Goal: Task Accomplishment & Management: Manage account settings

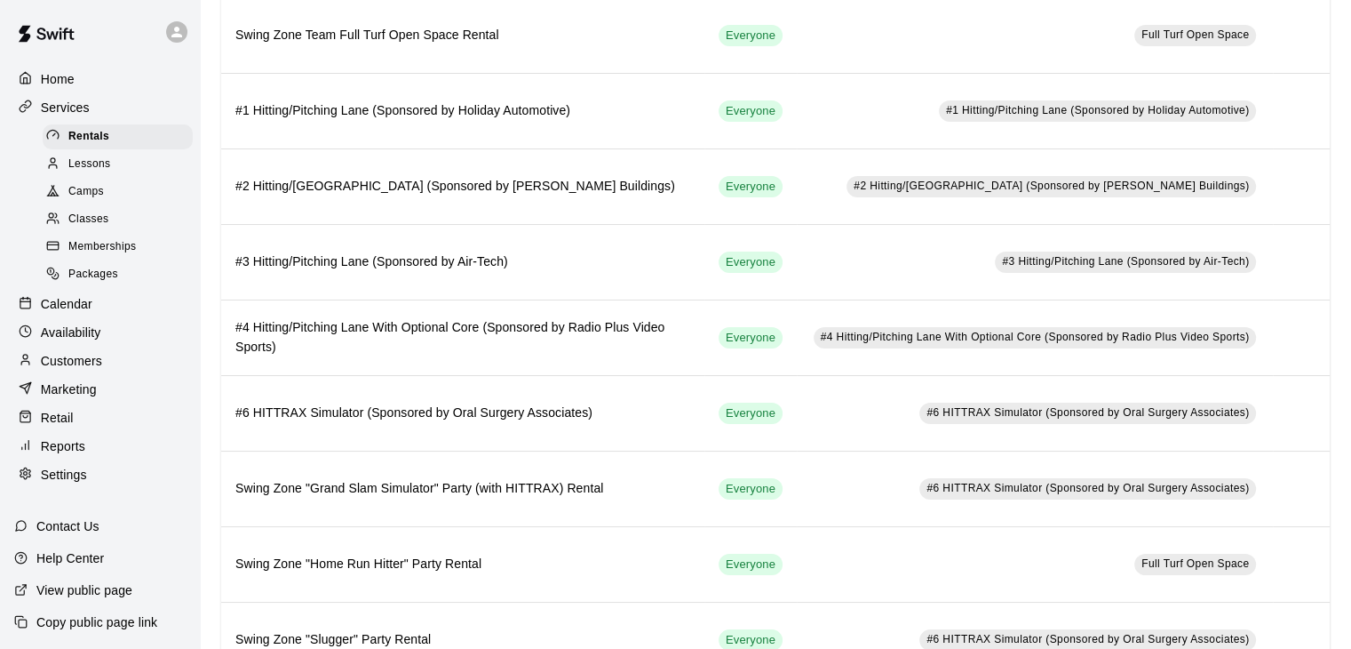
scroll to position [238, 0]
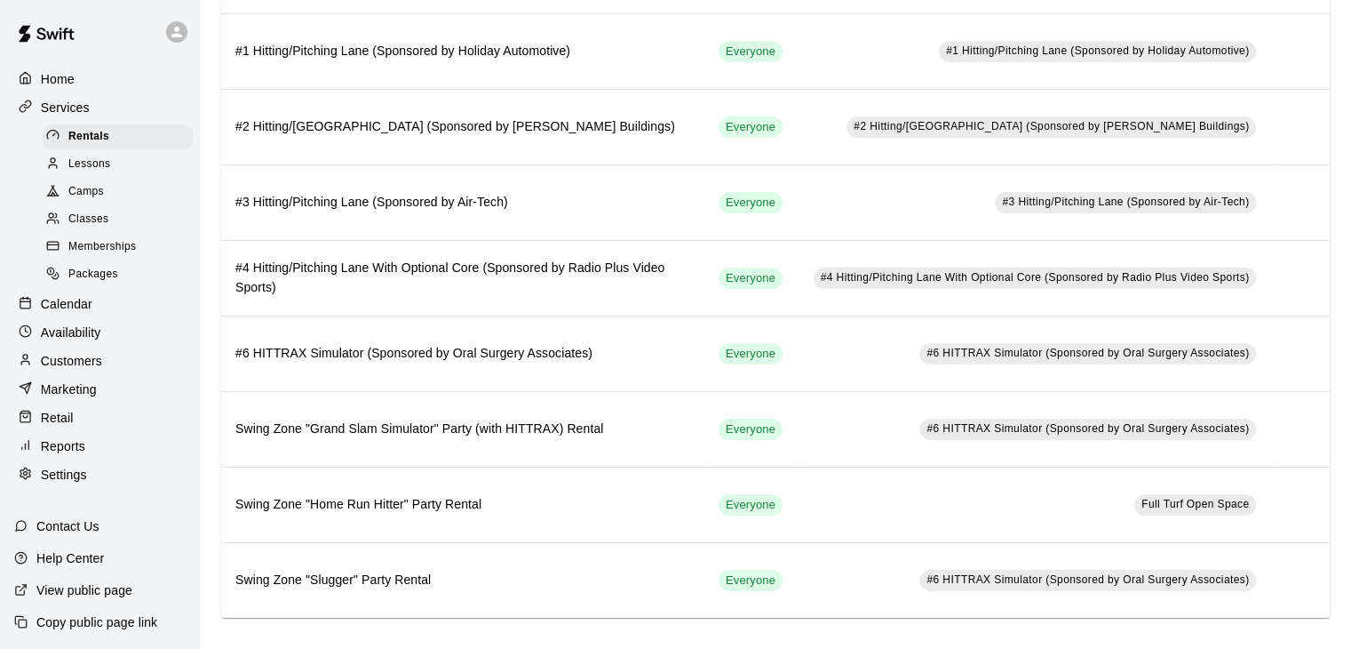
click at [72, 524] on p "Contact Us" at bounding box center [67, 526] width 63 height 18
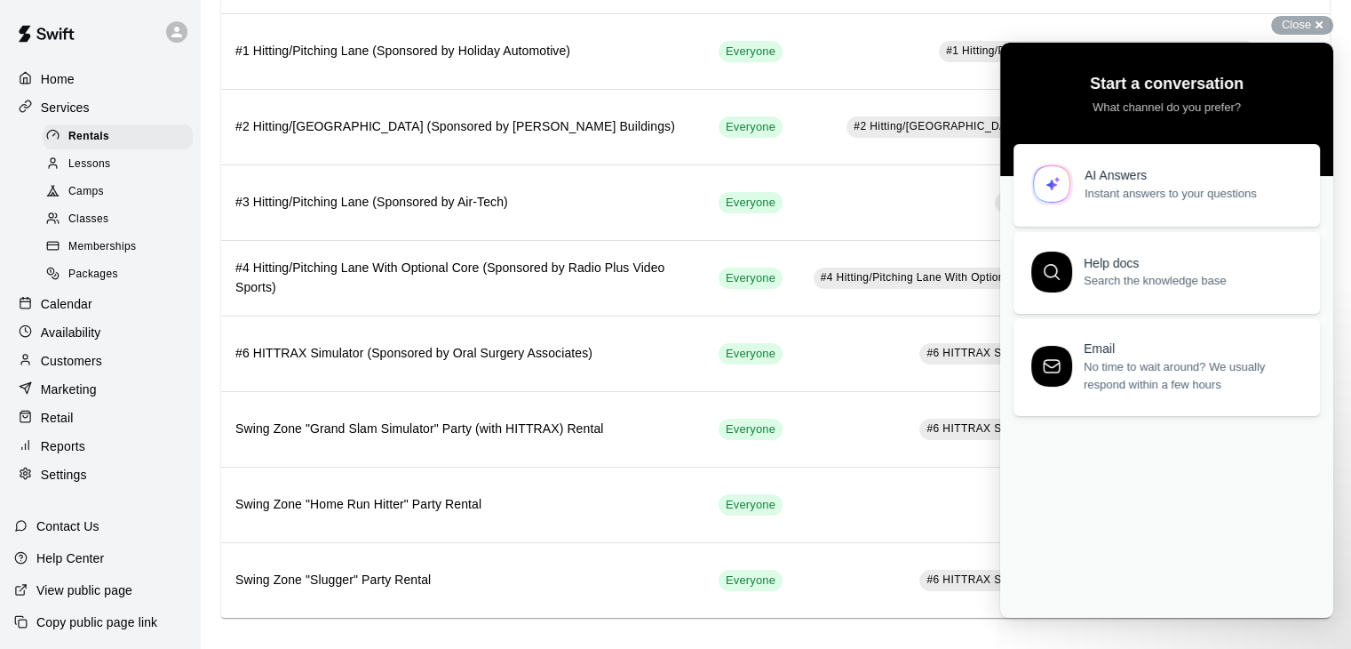
scroll to position [0, 0]
click at [76, 483] on p "Settings" at bounding box center [64, 475] width 46 height 18
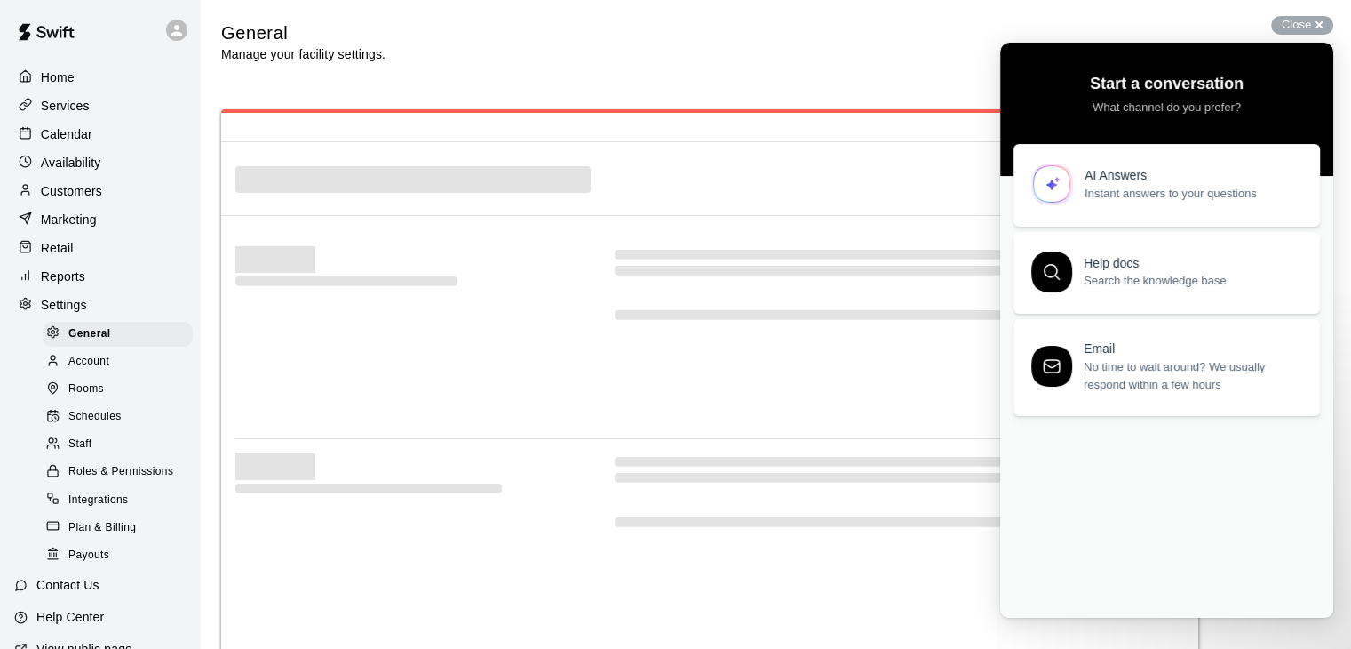
select select "**"
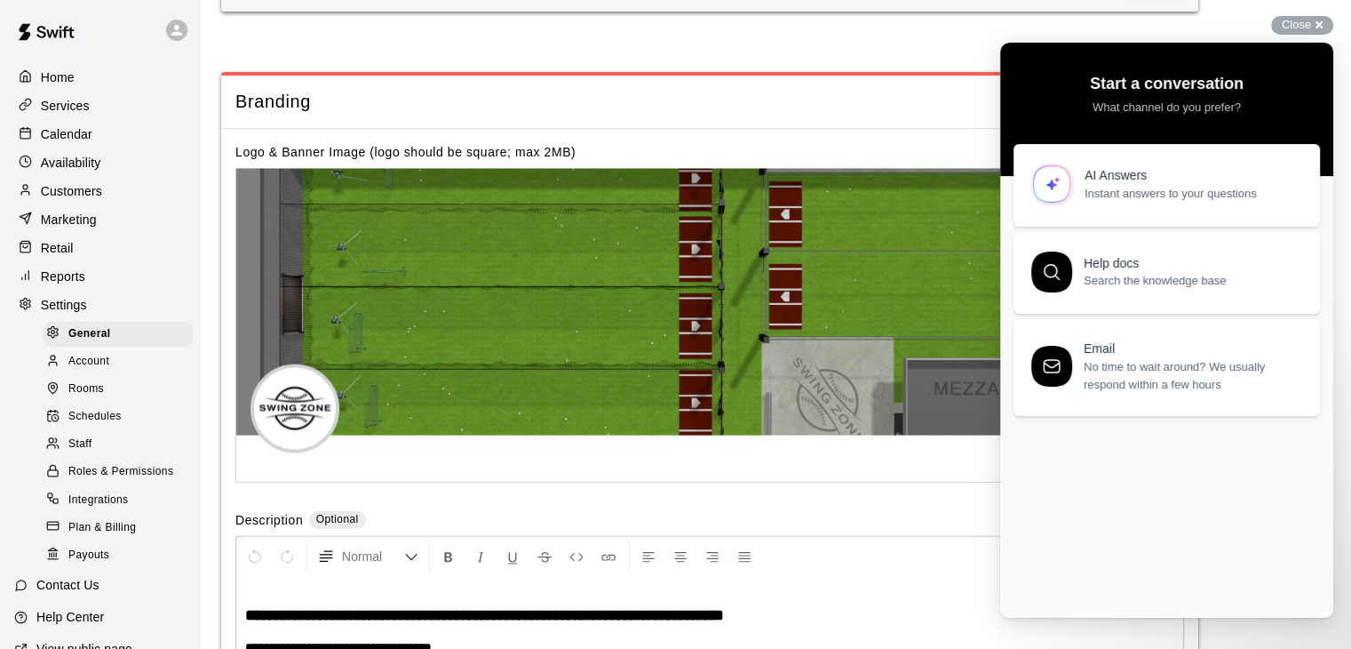
scroll to position [3588, 0]
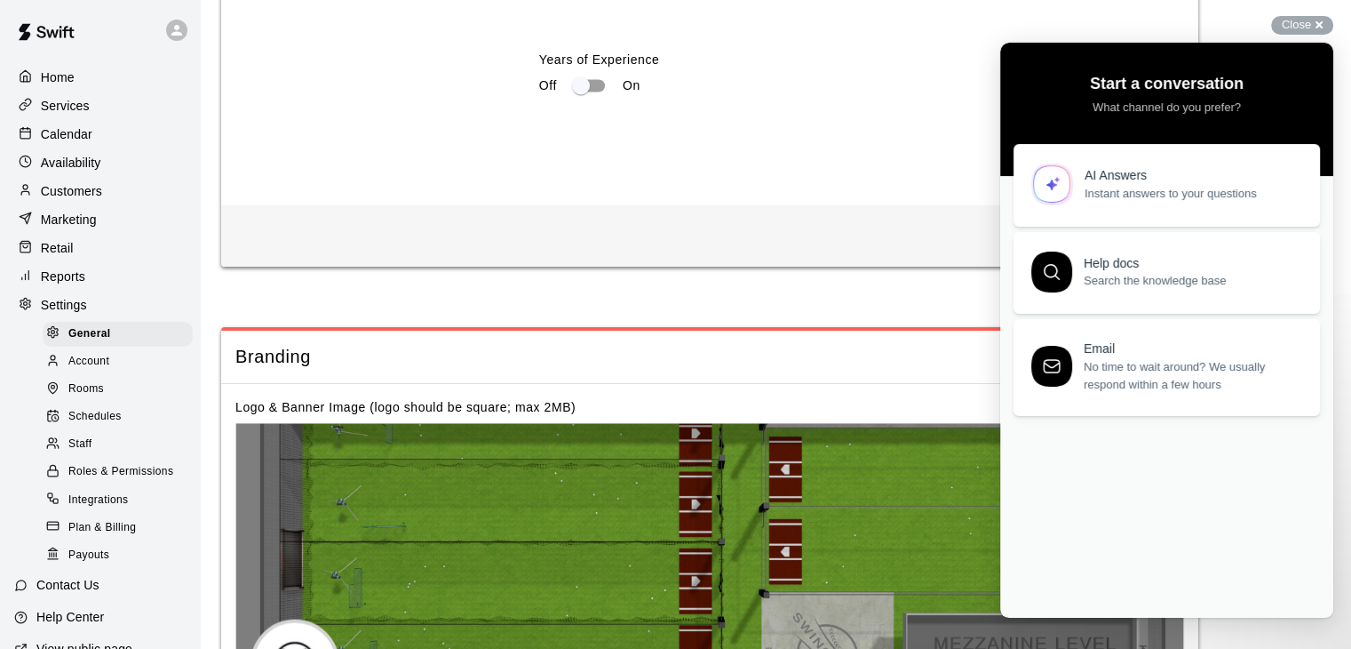
click at [61, 167] on p "Availability" at bounding box center [71, 163] width 60 height 18
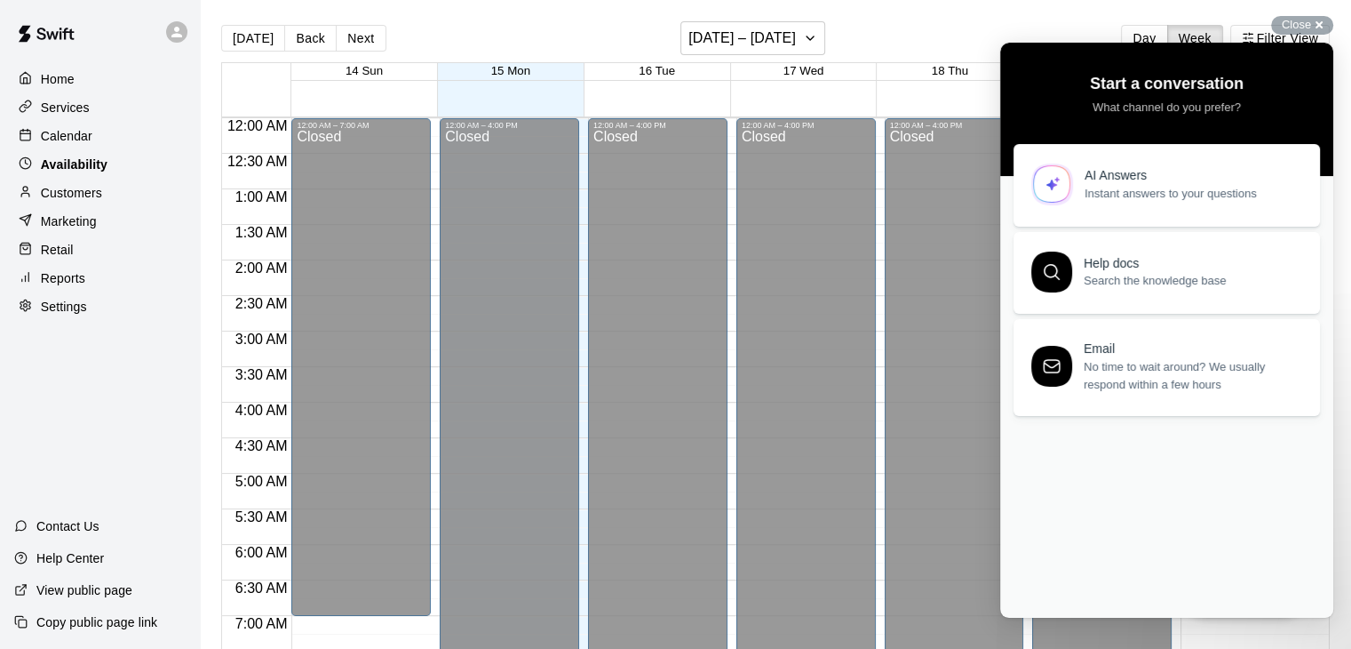
scroll to position [1154, 0]
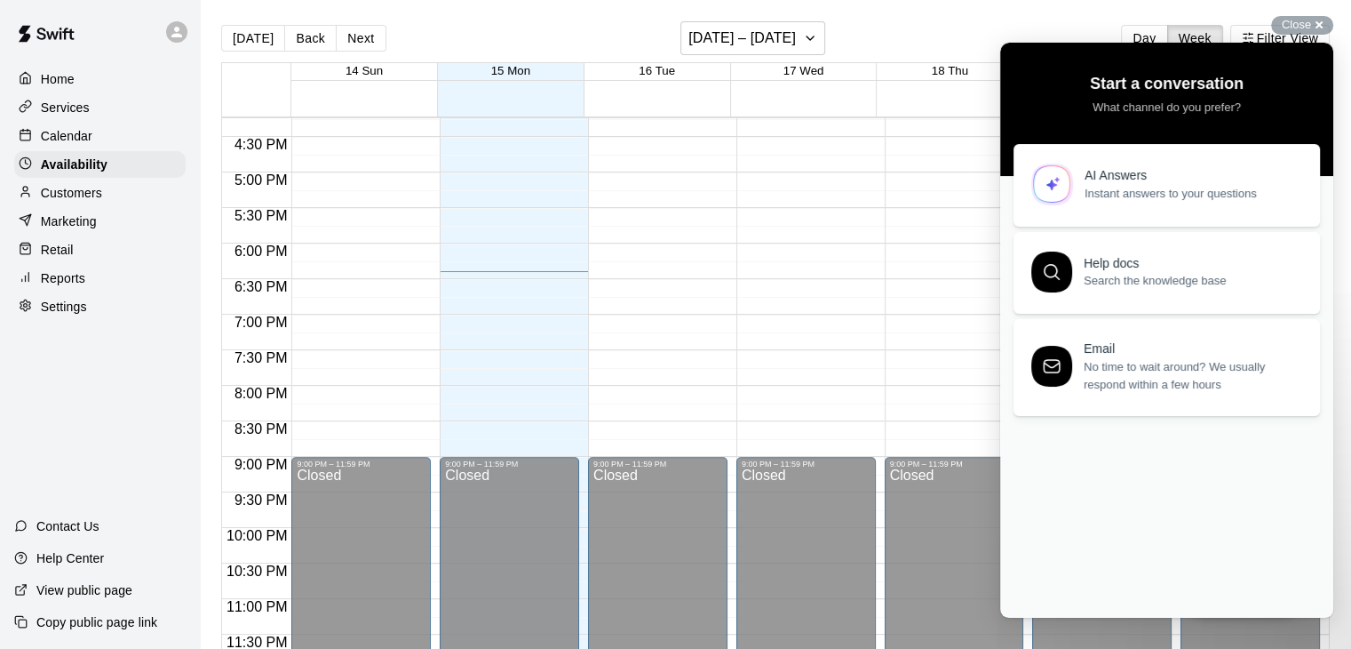
click at [64, 144] on p "Calendar" at bounding box center [67, 136] width 52 height 18
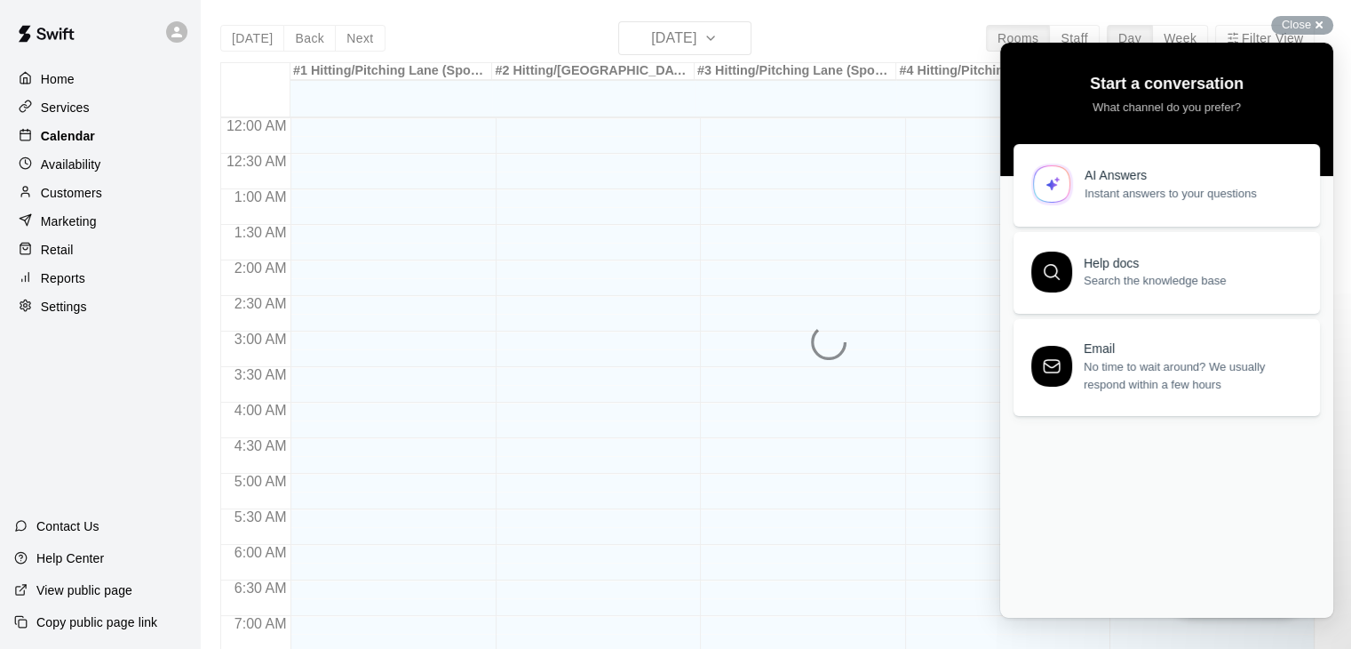
scroll to position [1101, 0]
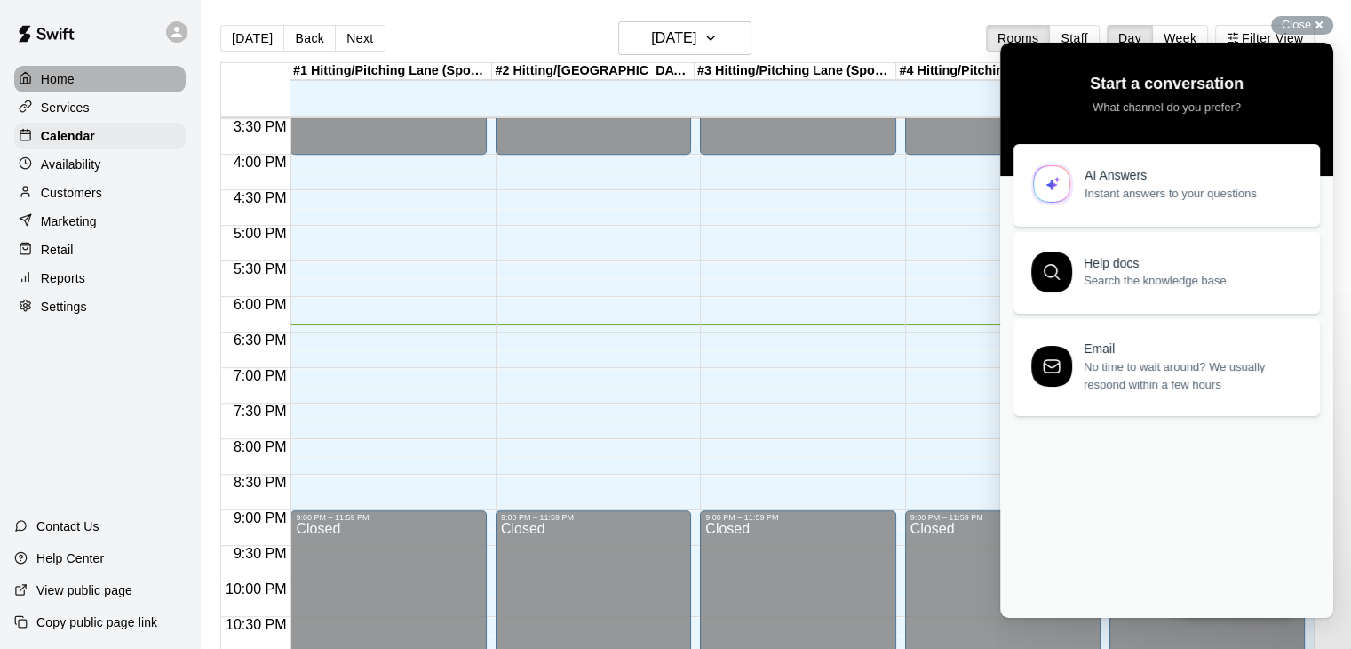
click at [68, 77] on p "Home" at bounding box center [58, 79] width 34 height 18
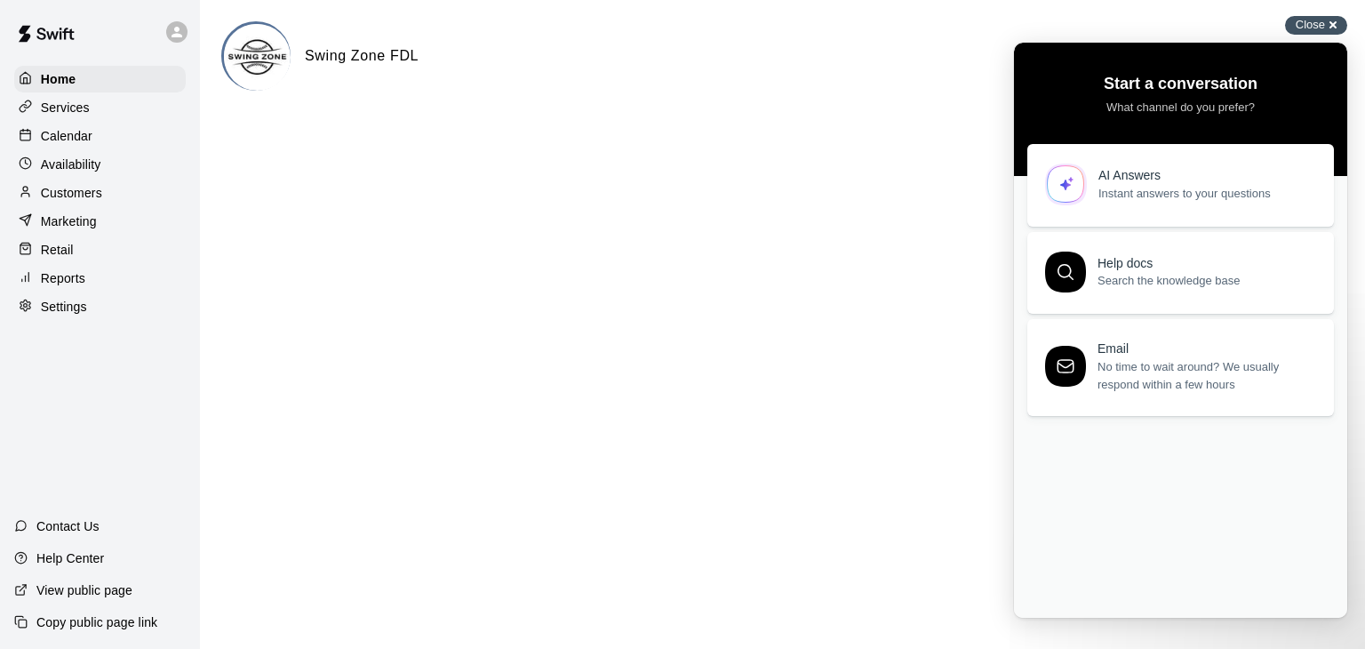
click at [1311, 27] on span "Close" at bounding box center [1309, 24] width 29 height 13
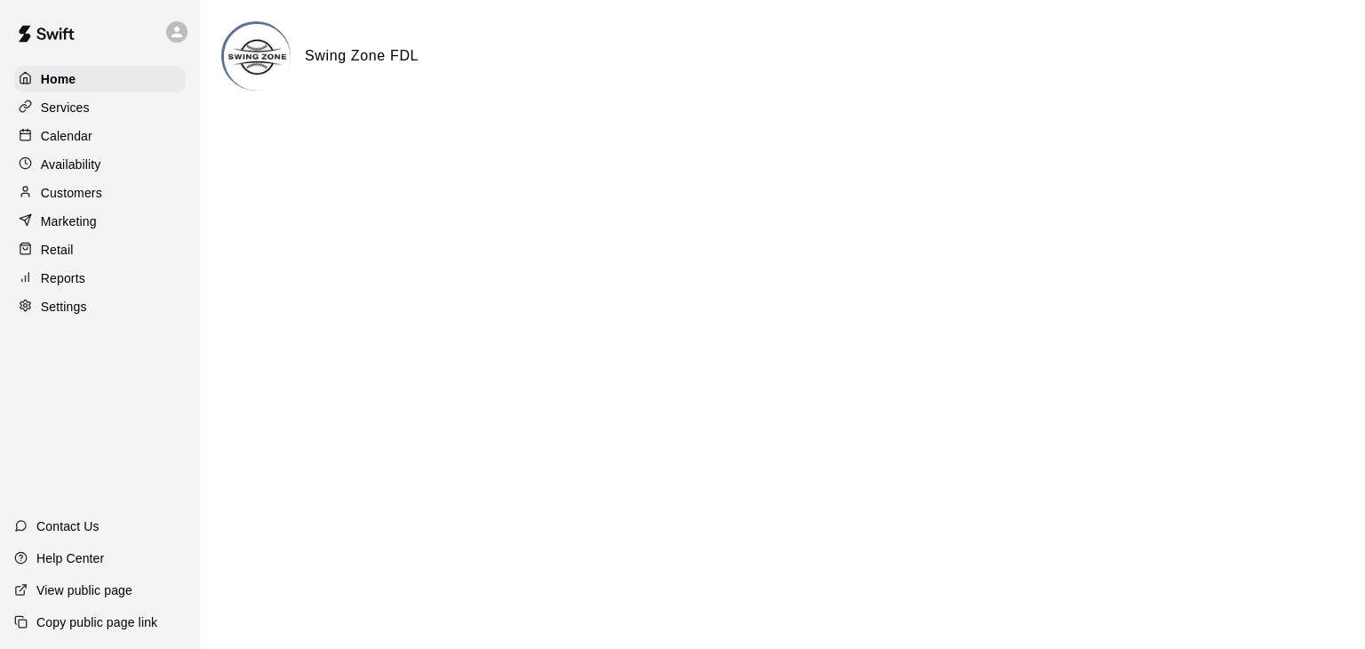
click at [75, 230] on p "Marketing" at bounding box center [69, 221] width 56 height 18
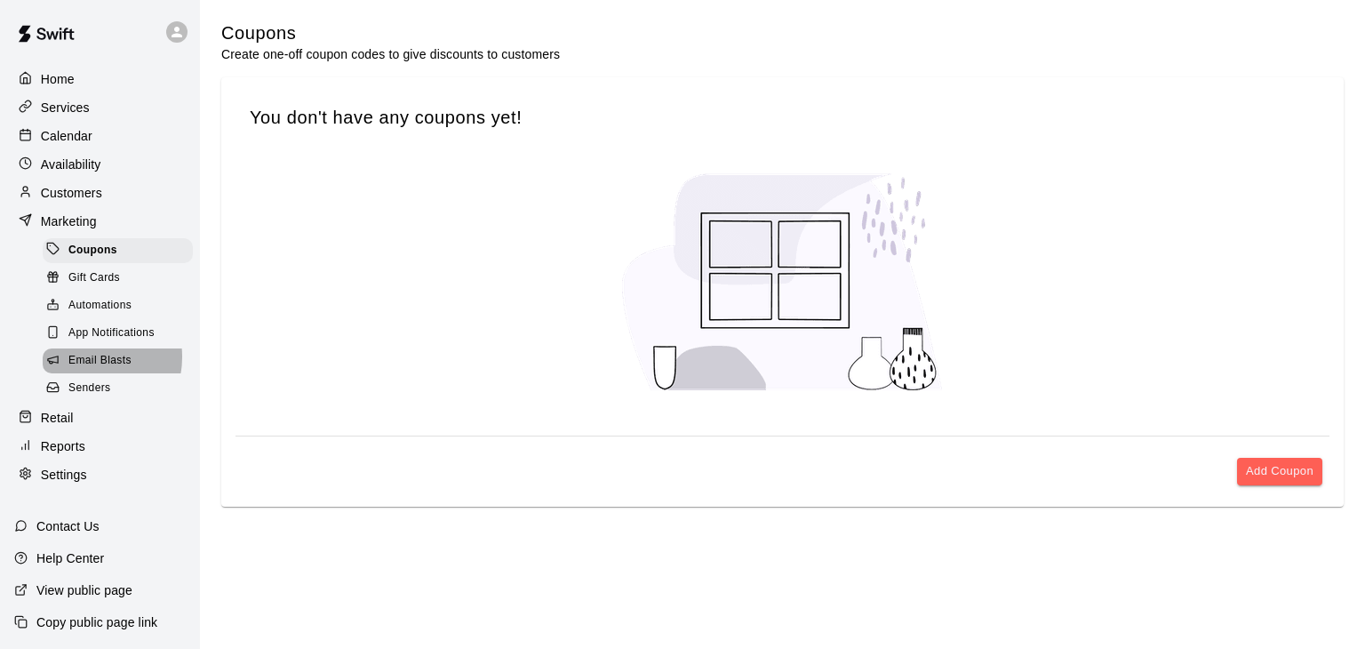
click at [87, 370] on span "Email Blasts" at bounding box center [99, 361] width 63 height 18
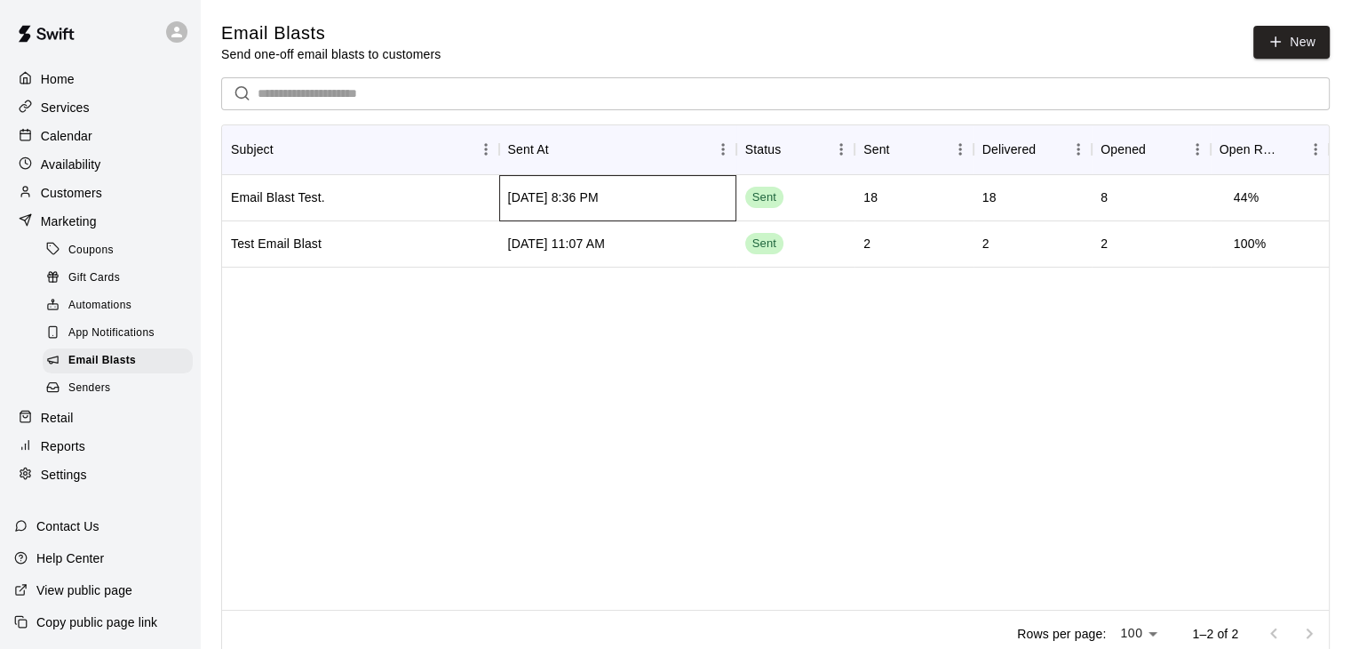
click at [591, 198] on div "[DATE] 8:36 PM" at bounding box center [553, 197] width 91 height 18
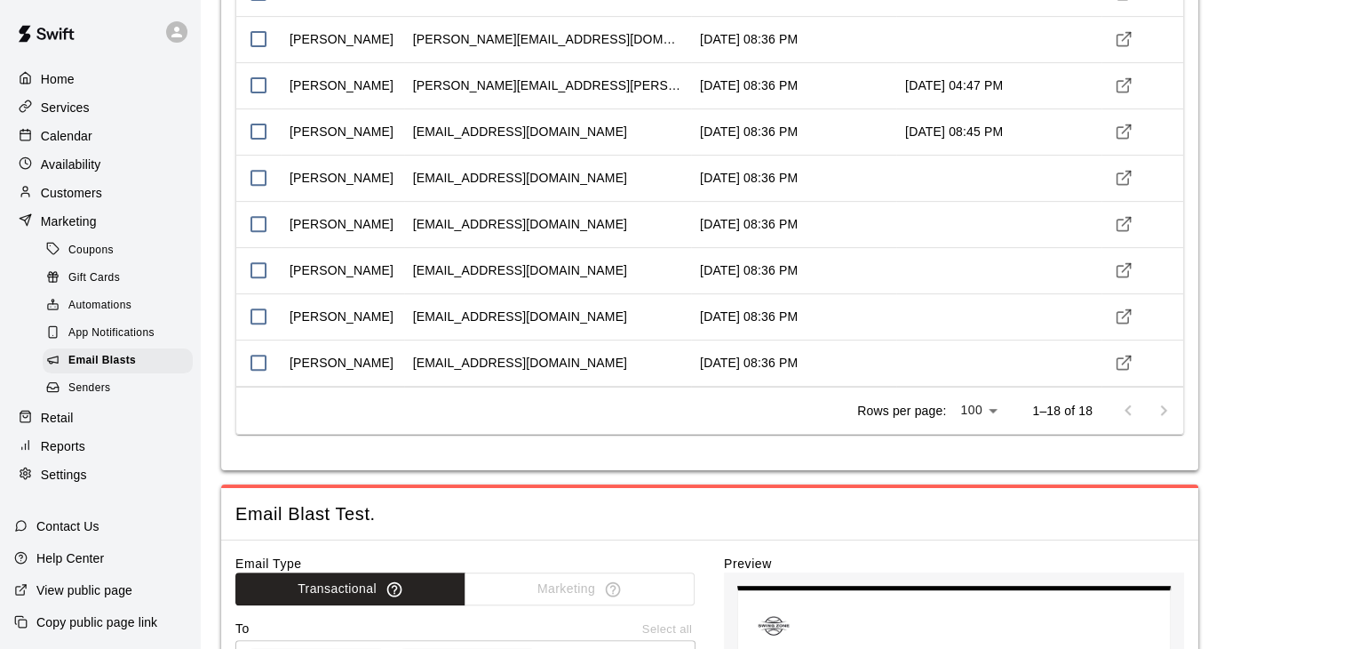
scroll to position [660, 0]
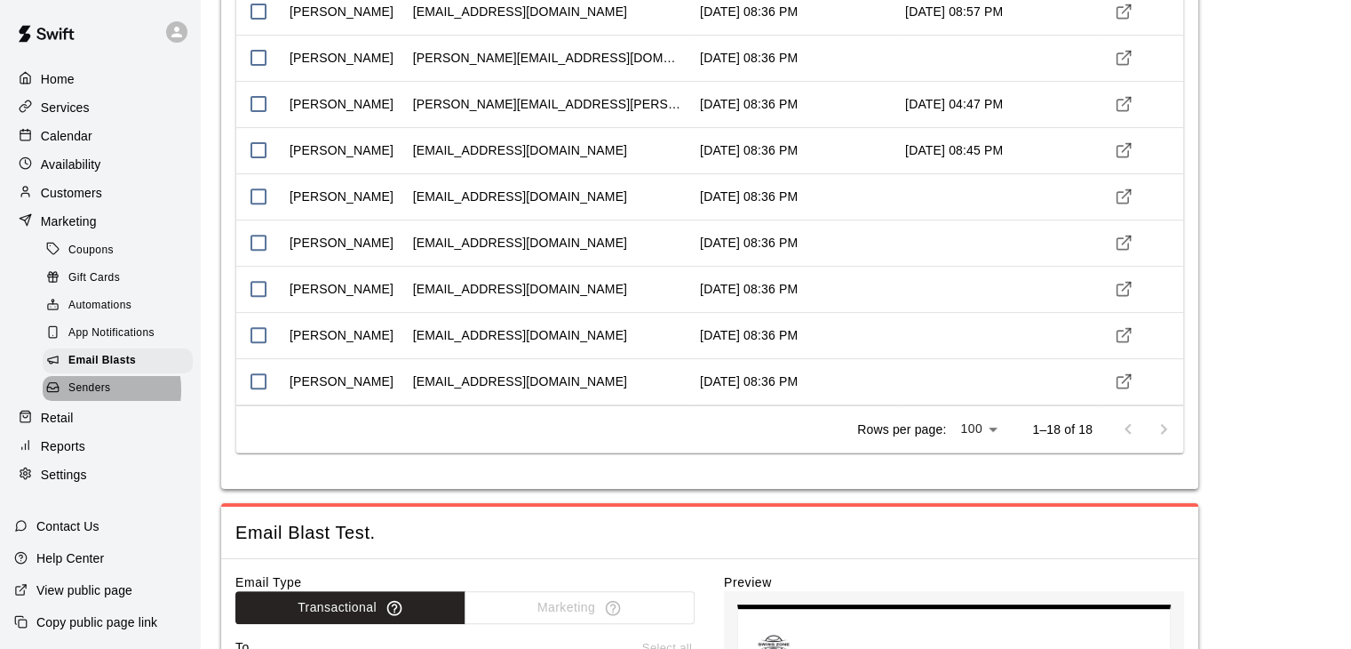
click at [92, 397] on span "Senders" at bounding box center [89, 388] width 43 height 18
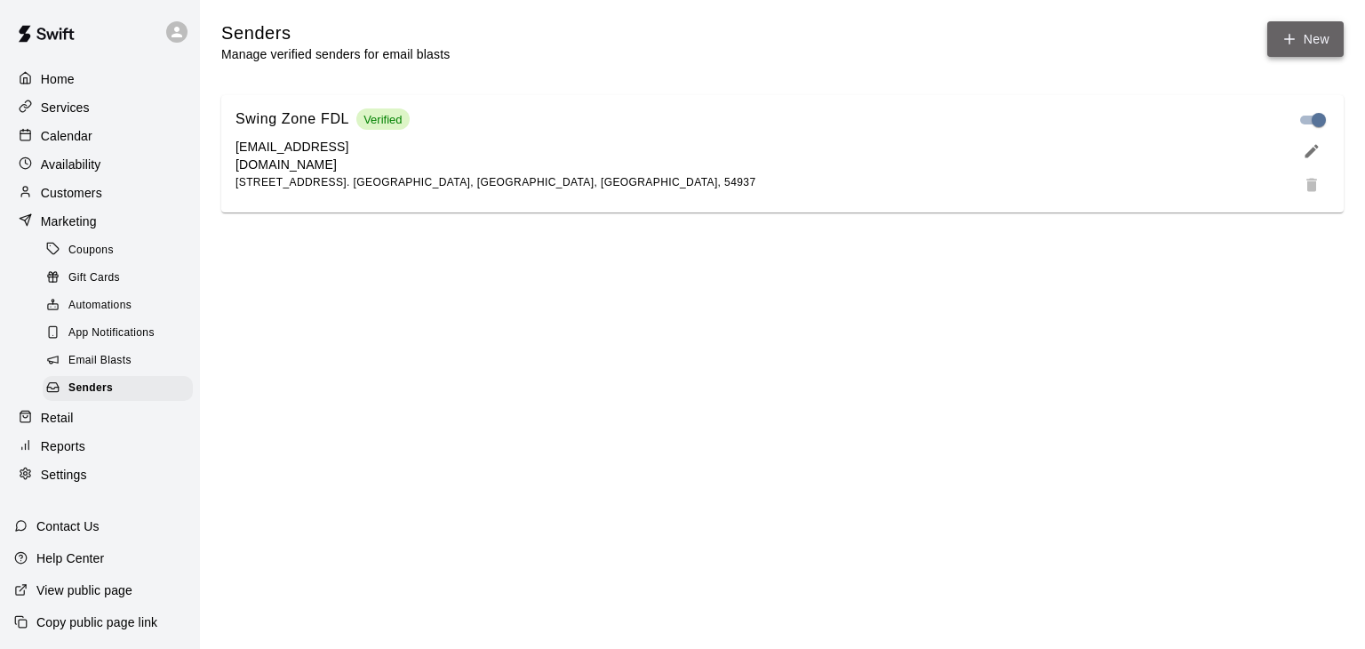
click at [1318, 43] on button "New" at bounding box center [1305, 39] width 76 height 36
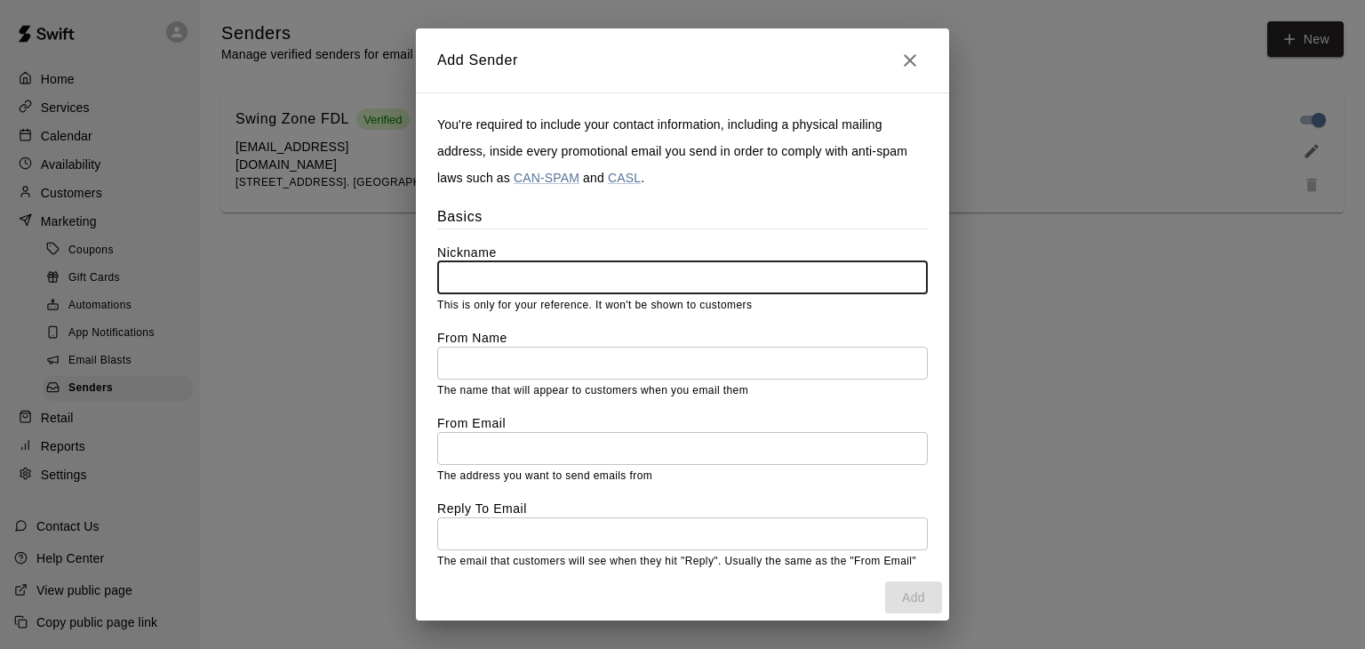
click at [913, 60] on icon "Close" at bounding box center [909, 60] width 21 height 21
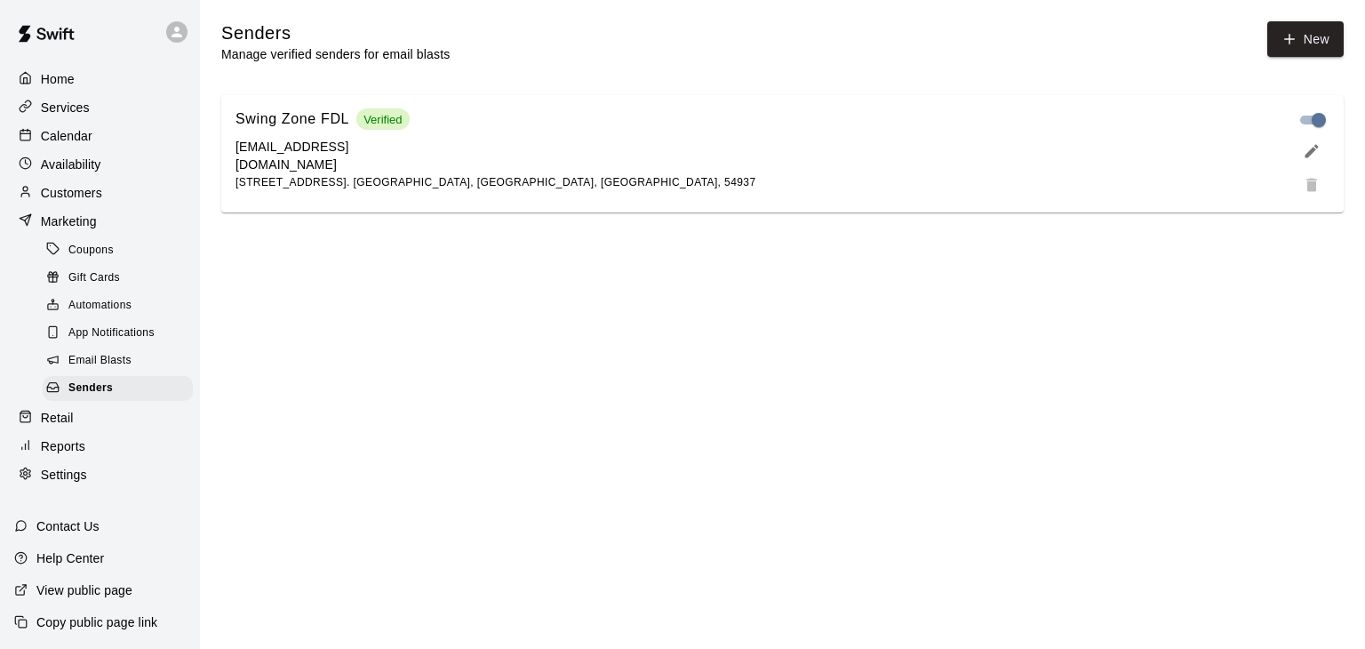
click at [65, 104] on p "Services" at bounding box center [65, 108] width 49 height 18
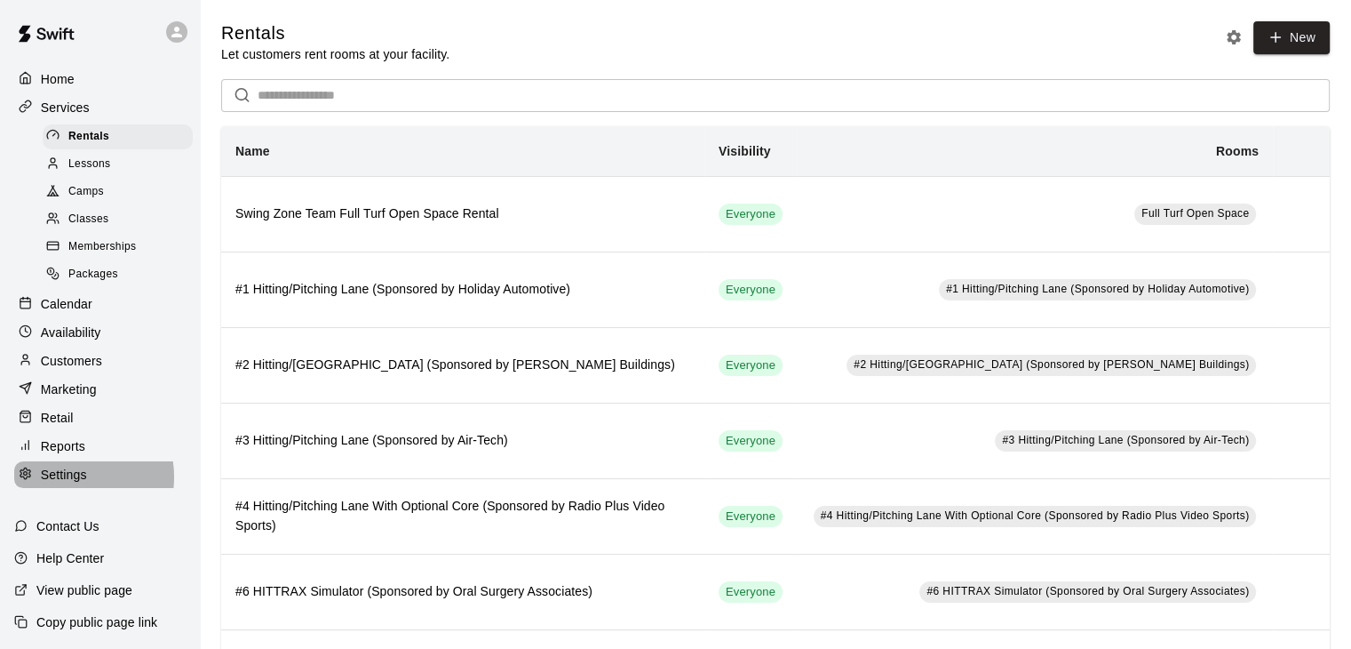
click at [72, 483] on p "Settings" at bounding box center [64, 475] width 46 height 18
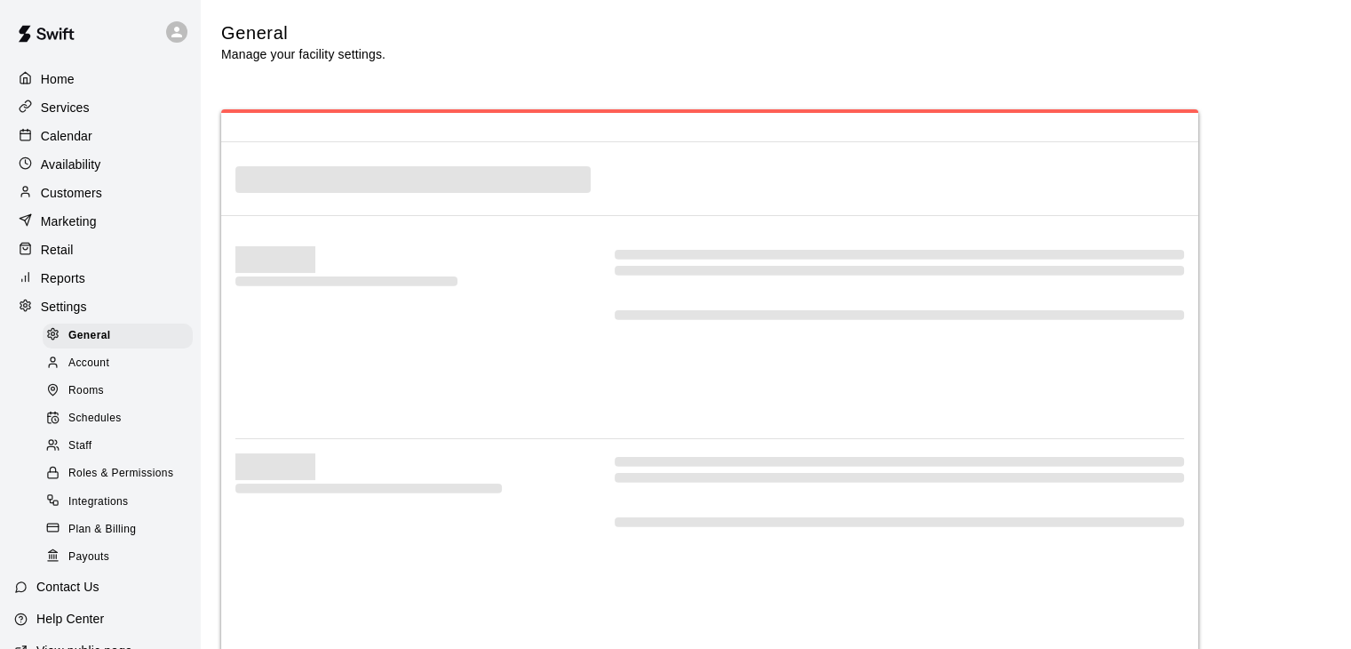
select select "**"
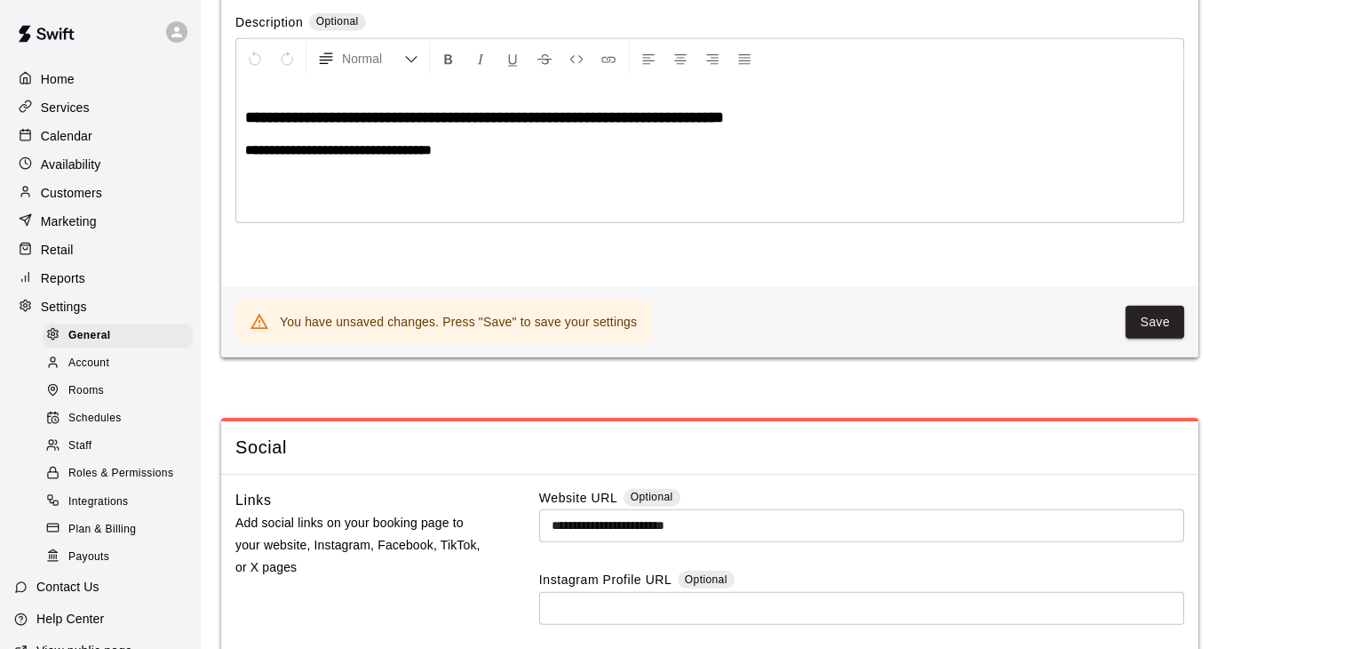
scroll to position [4620, 0]
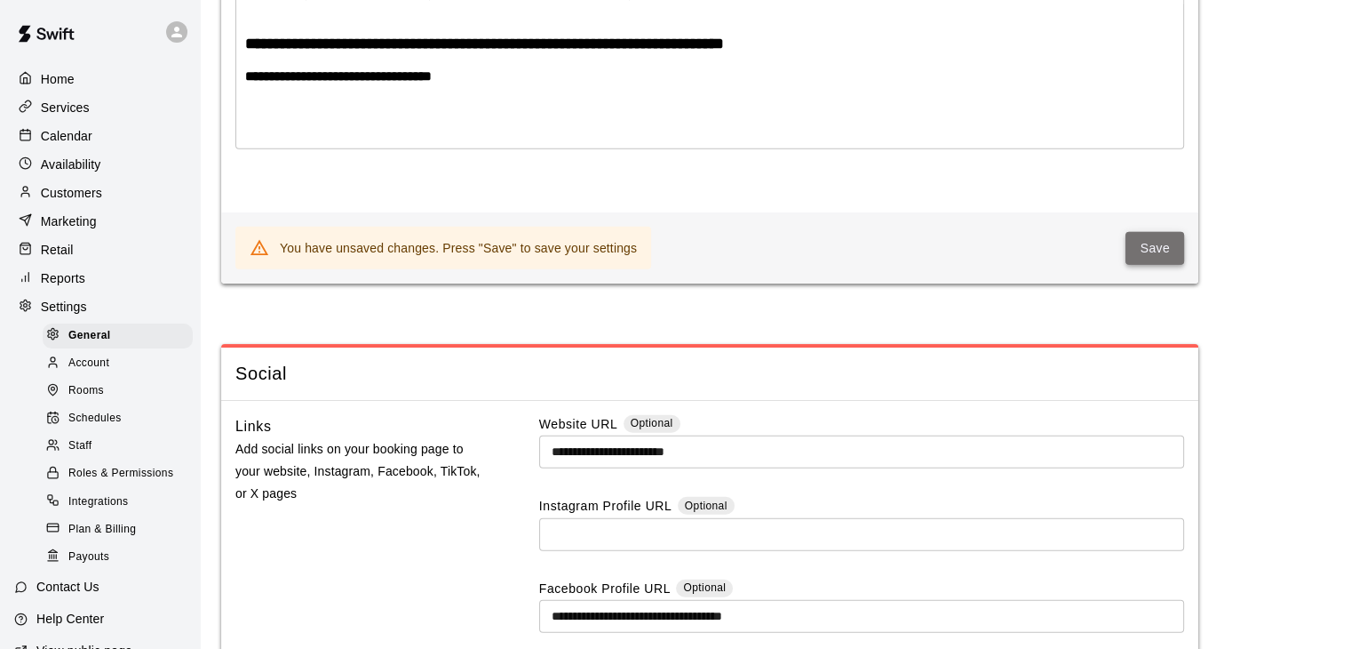
click at [1165, 265] on button "Save" at bounding box center [1155, 248] width 59 height 33
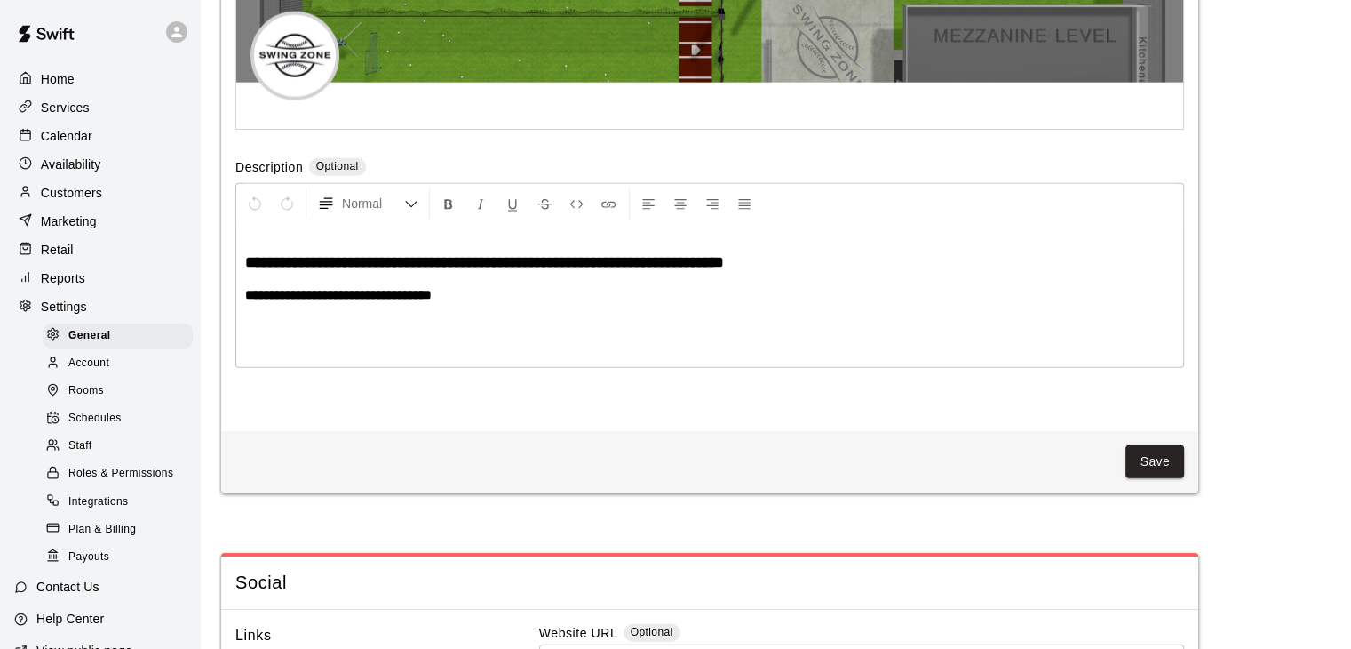
scroll to position [4353, 0]
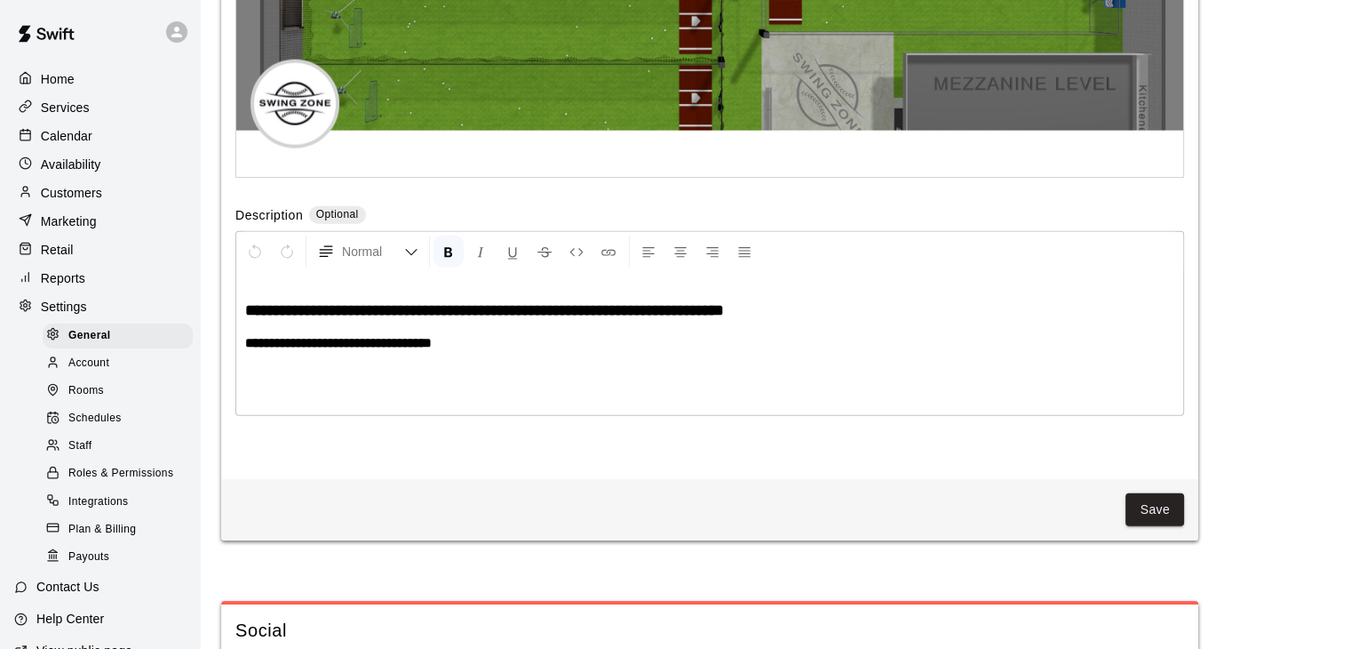
click at [571, 352] on p "**********" at bounding box center [709, 343] width 929 height 18
click at [545, 352] on p "**********" at bounding box center [709, 343] width 929 height 18
click at [489, 352] on p "**********" at bounding box center [709, 343] width 929 height 18
click at [472, 352] on p "**********" at bounding box center [709, 343] width 929 height 18
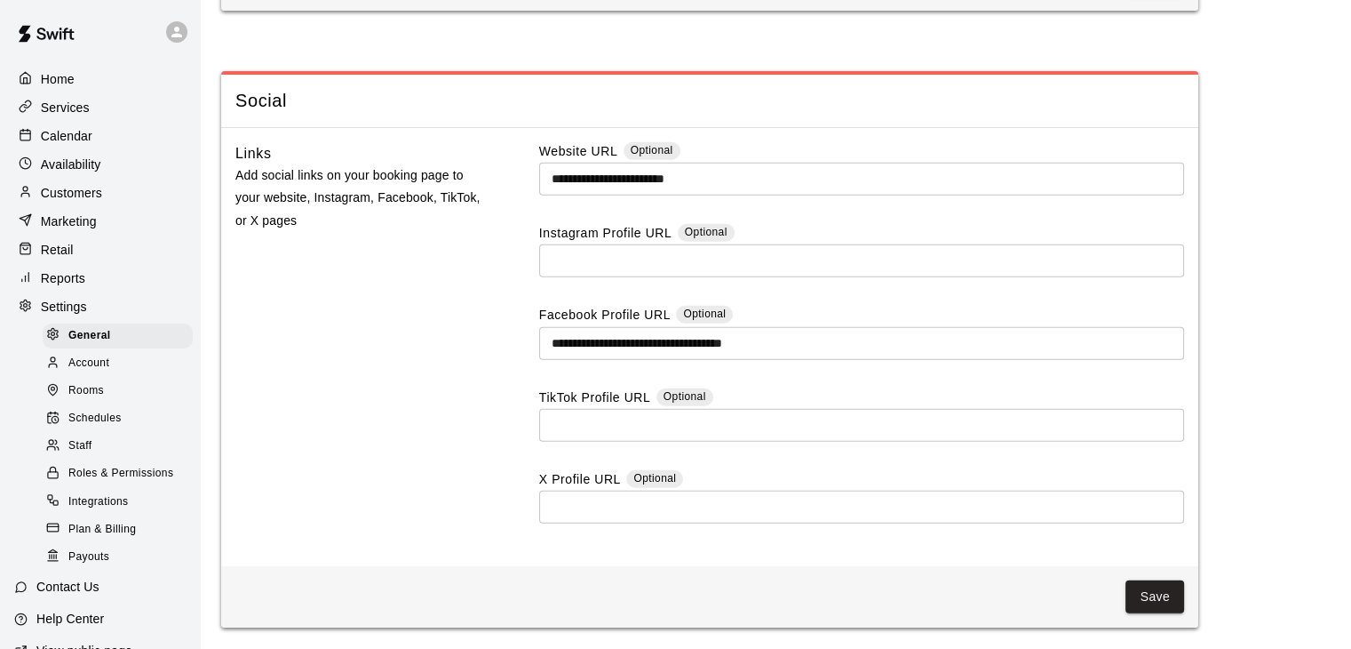
scroll to position [4938, 0]
click at [82, 372] on span "Account" at bounding box center [88, 363] width 41 height 18
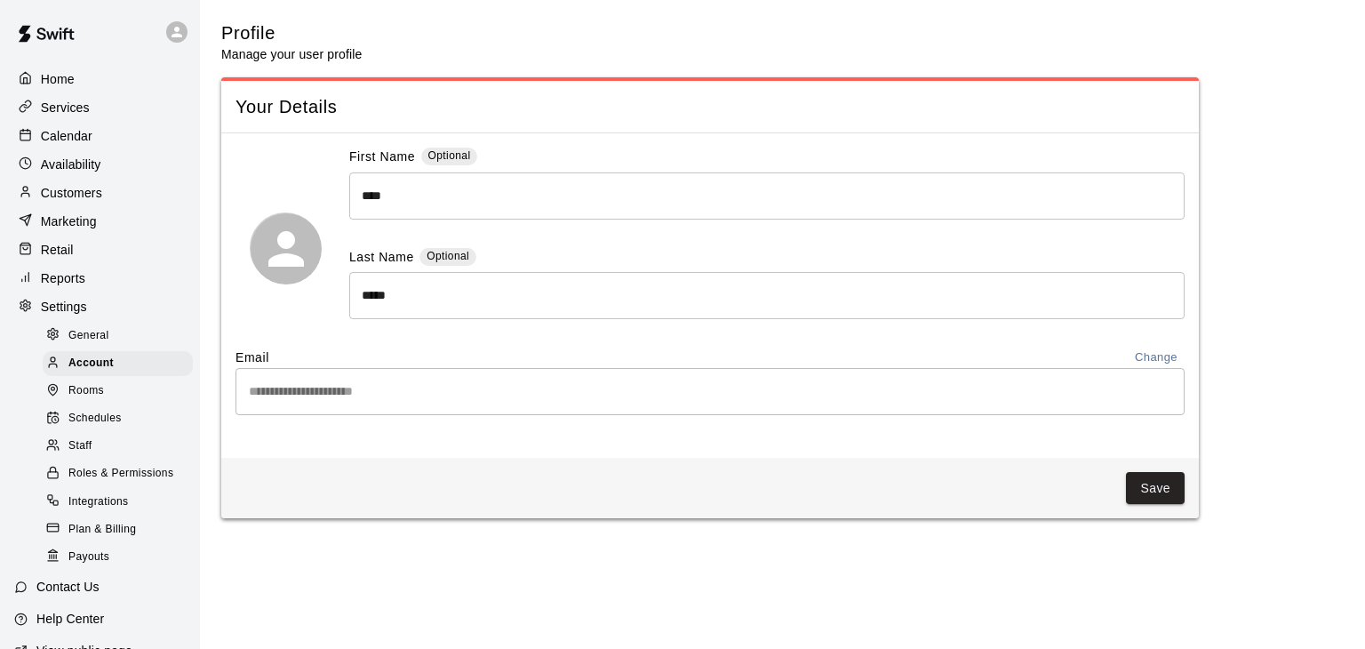
click at [84, 400] on span "Rooms" at bounding box center [86, 391] width 36 height 18
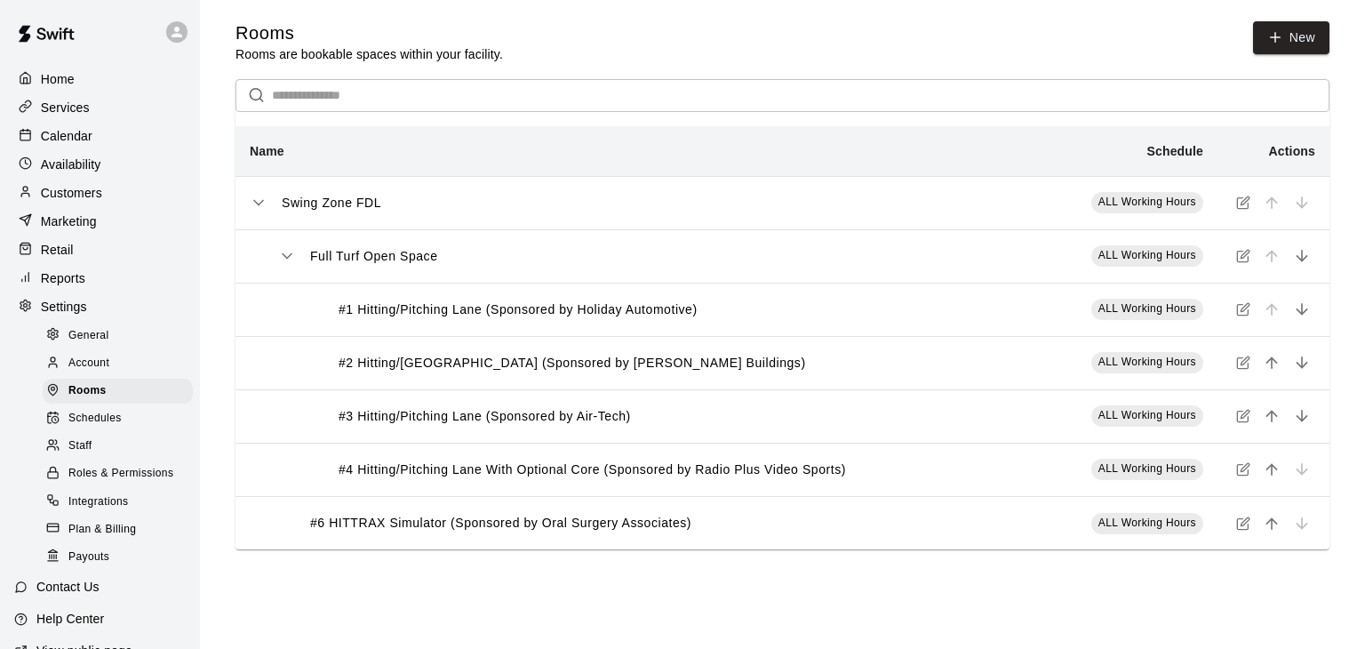
click at [85, 427] on span "Schedules" at bounding box center [94, 419] width 53 height 18
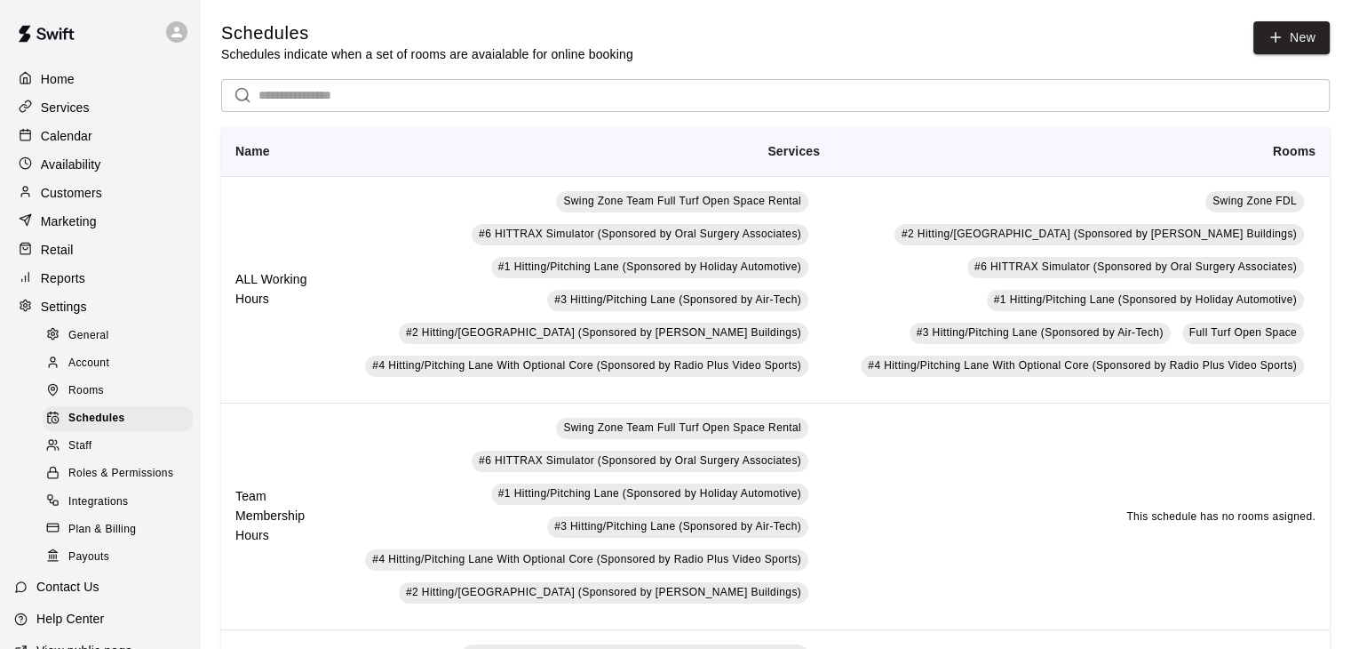
click at [57, 112] on p "Services" at bounding box center [65, 108] width 49 height 18
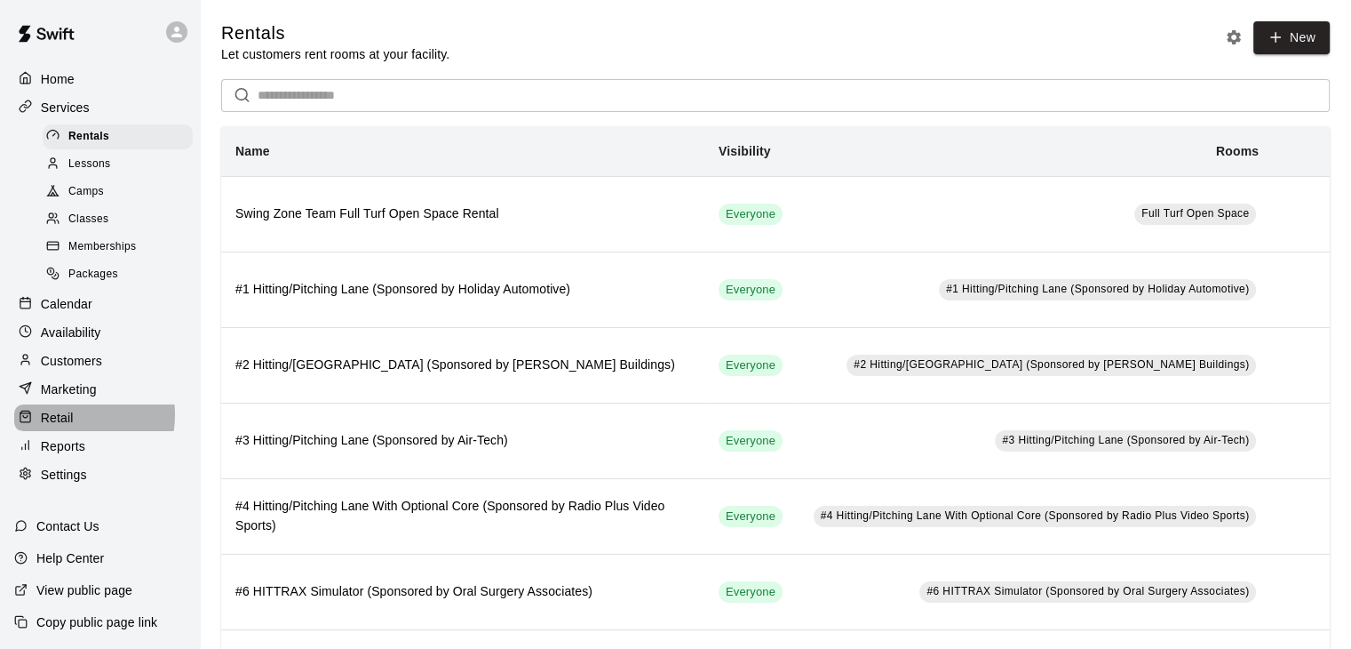
click at [61, 426] on p "Retail" at bounding box center [57, 418] width 33 height 18
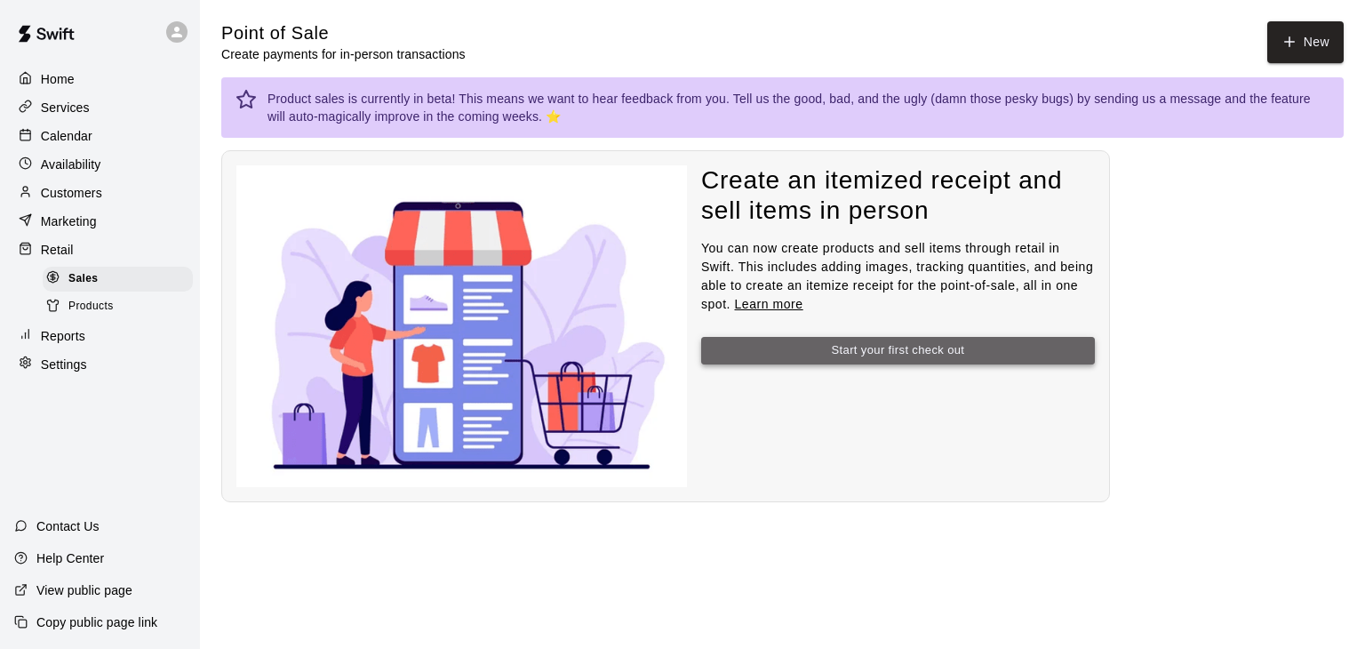
click at [940, 349] on button "Start your first check out" at bounding box center [898, 351] width 394 height 28
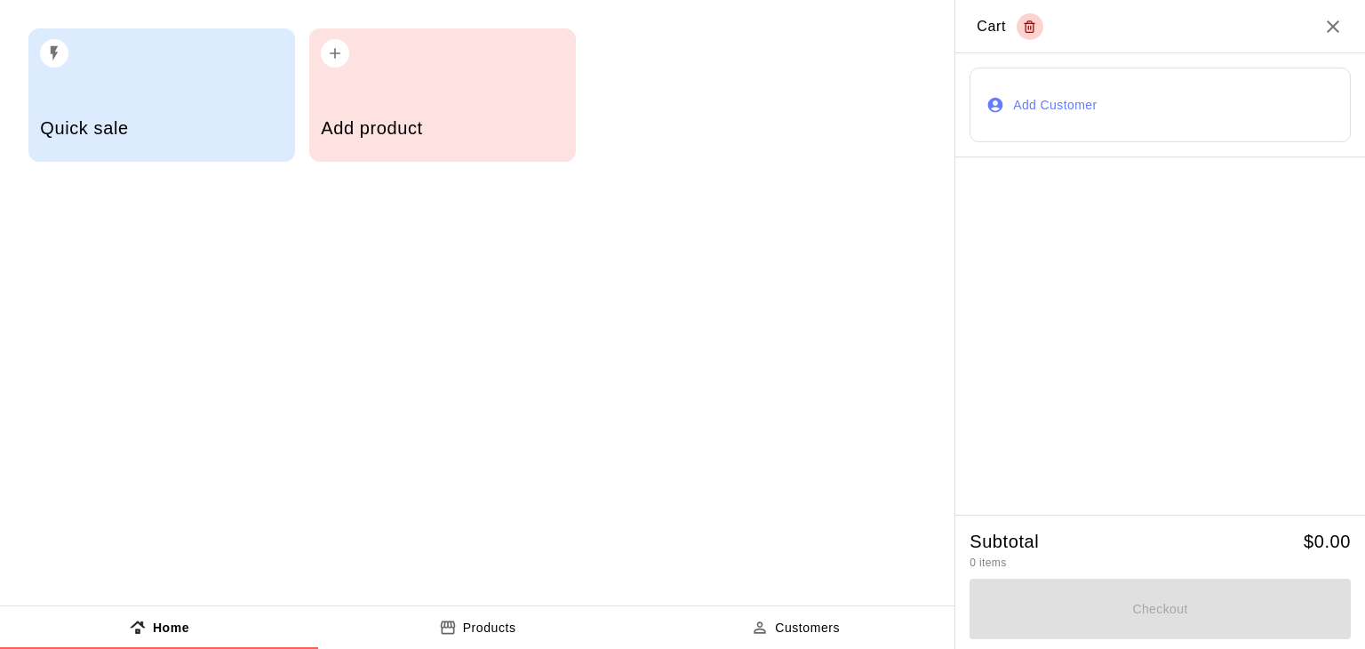
click at [447, 92] on div "Add product" at bounding box center [442, 94] width 267 height 133
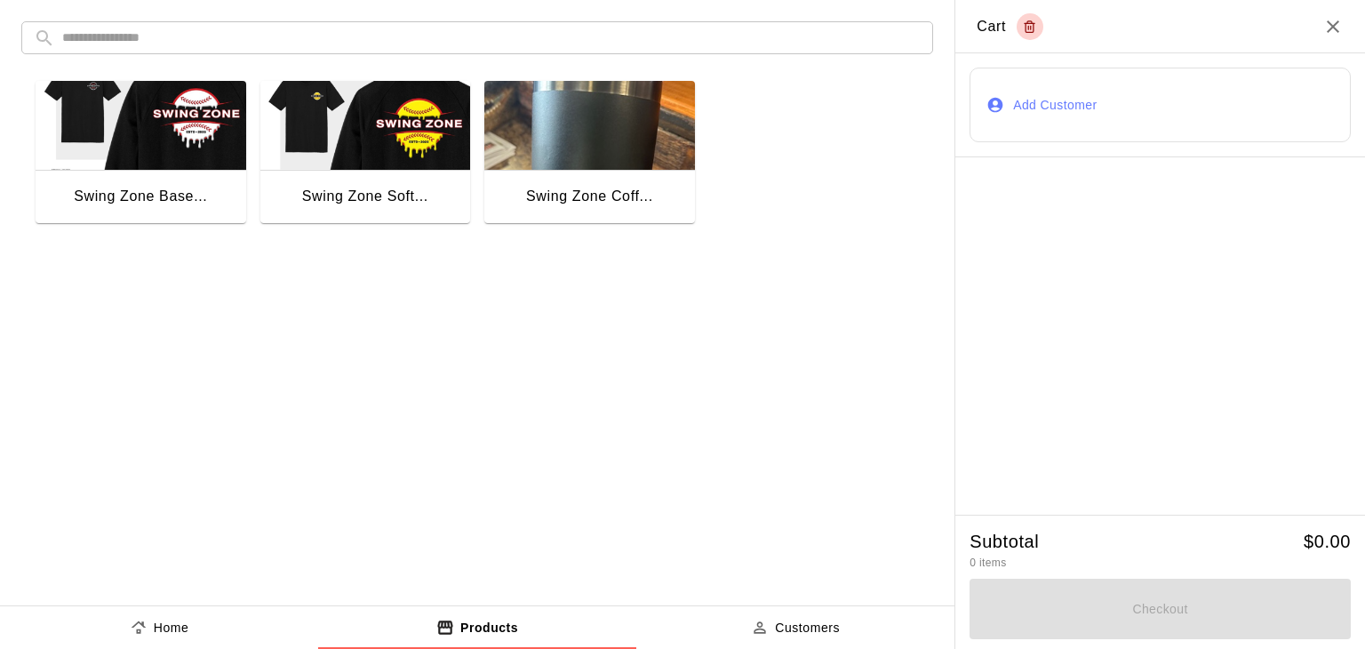
click at [192, 122] on img "button" at bounding box center [141, 125] width 211 height 89
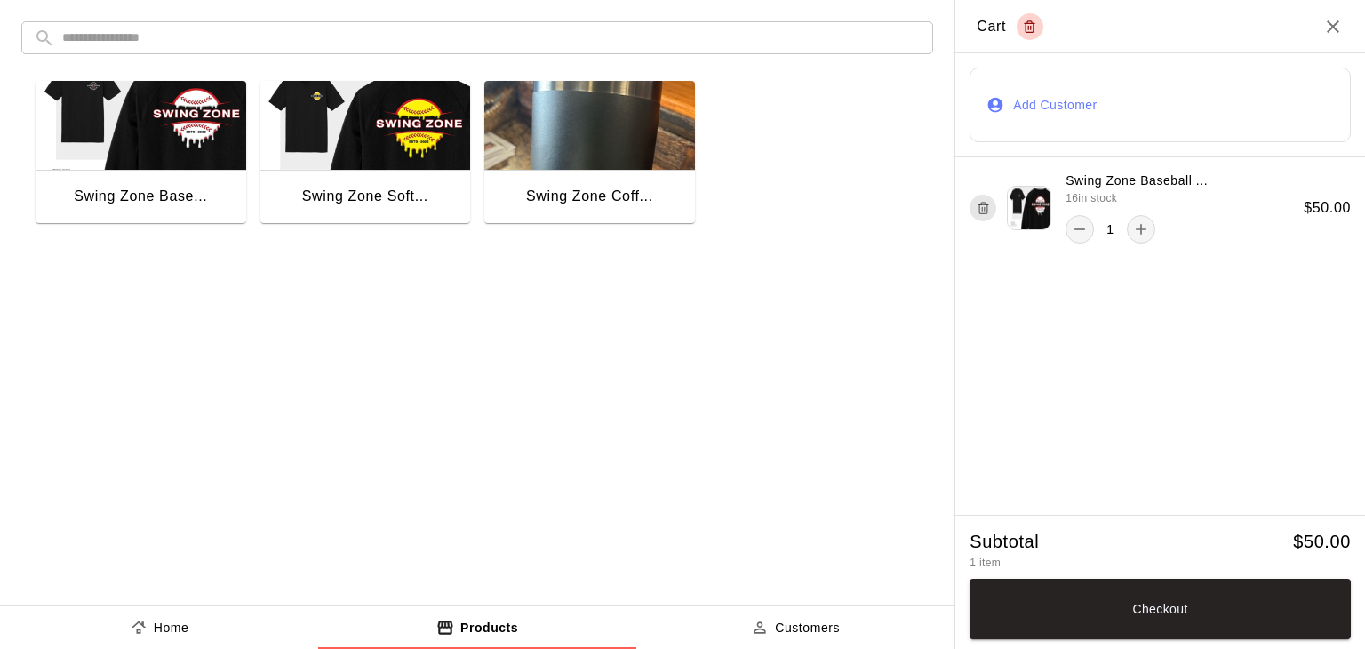
click at [360, 147] on img "button" at bounding box center [365, 125] width 211 height 89
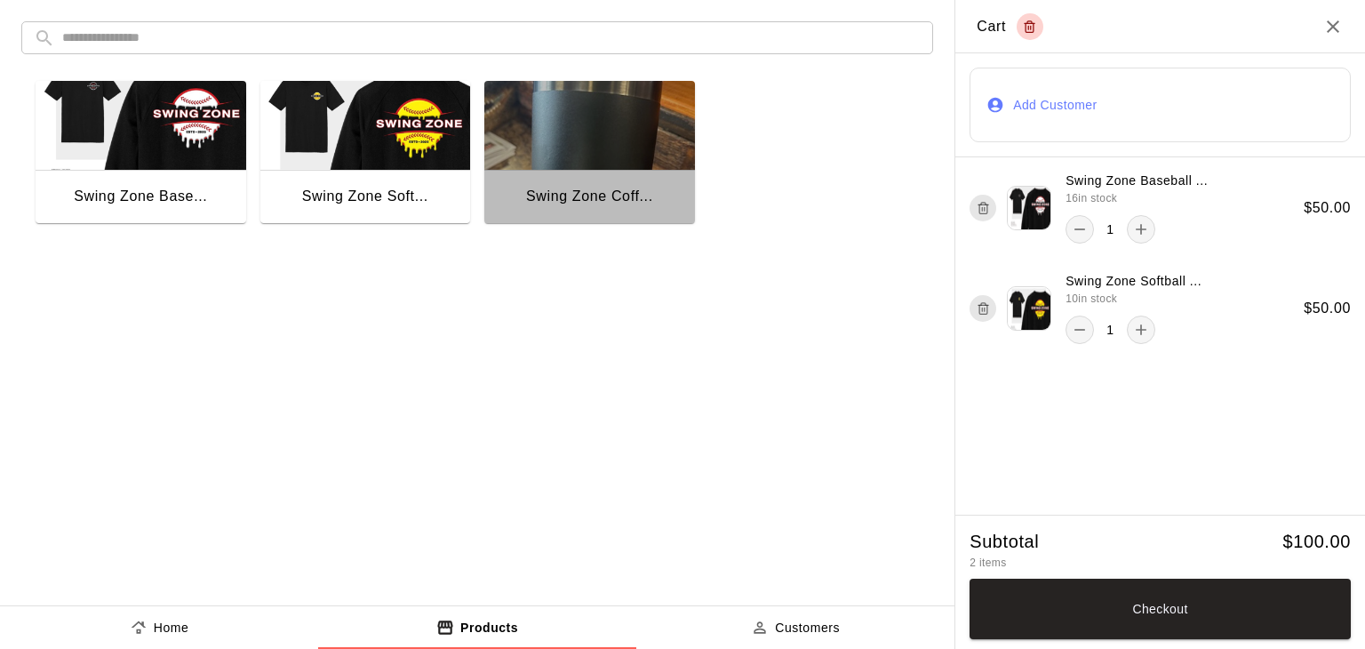
click at [628, 147] on img "button" at bounding box center [589, 125] width 211 height 89
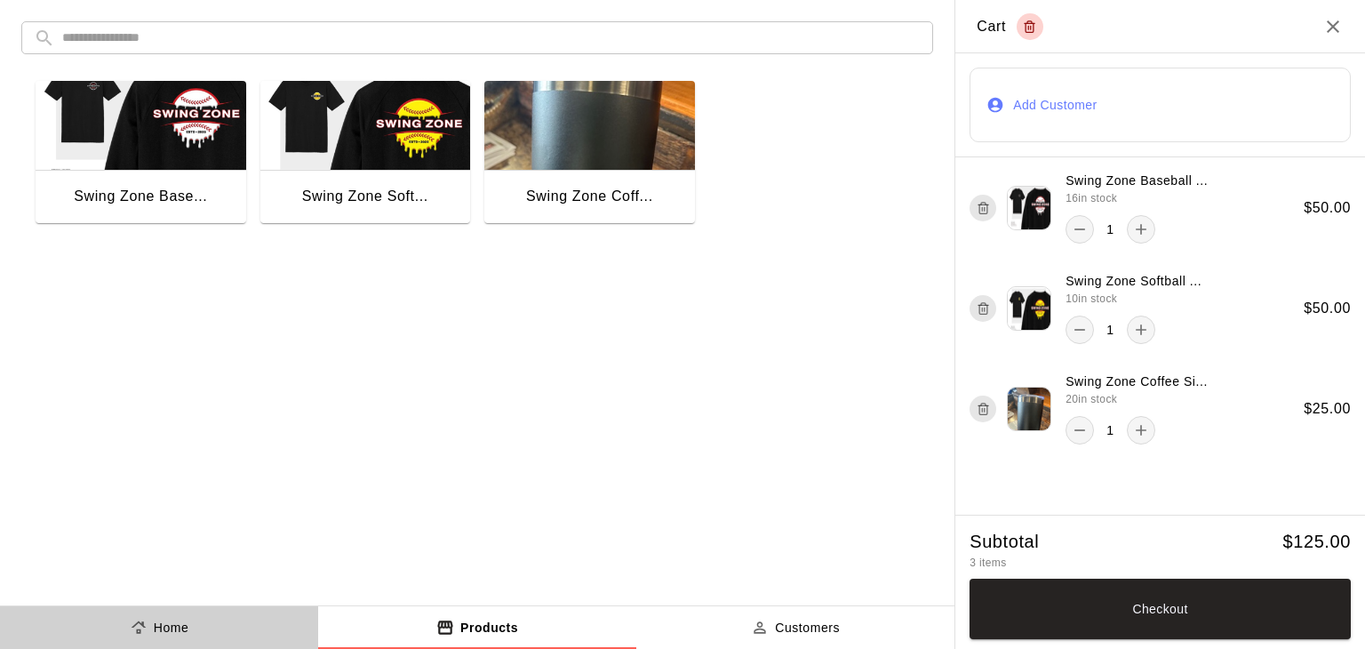
click at [183, 620] on p "Home" at bounding box center [172, 627] width 36 height 19
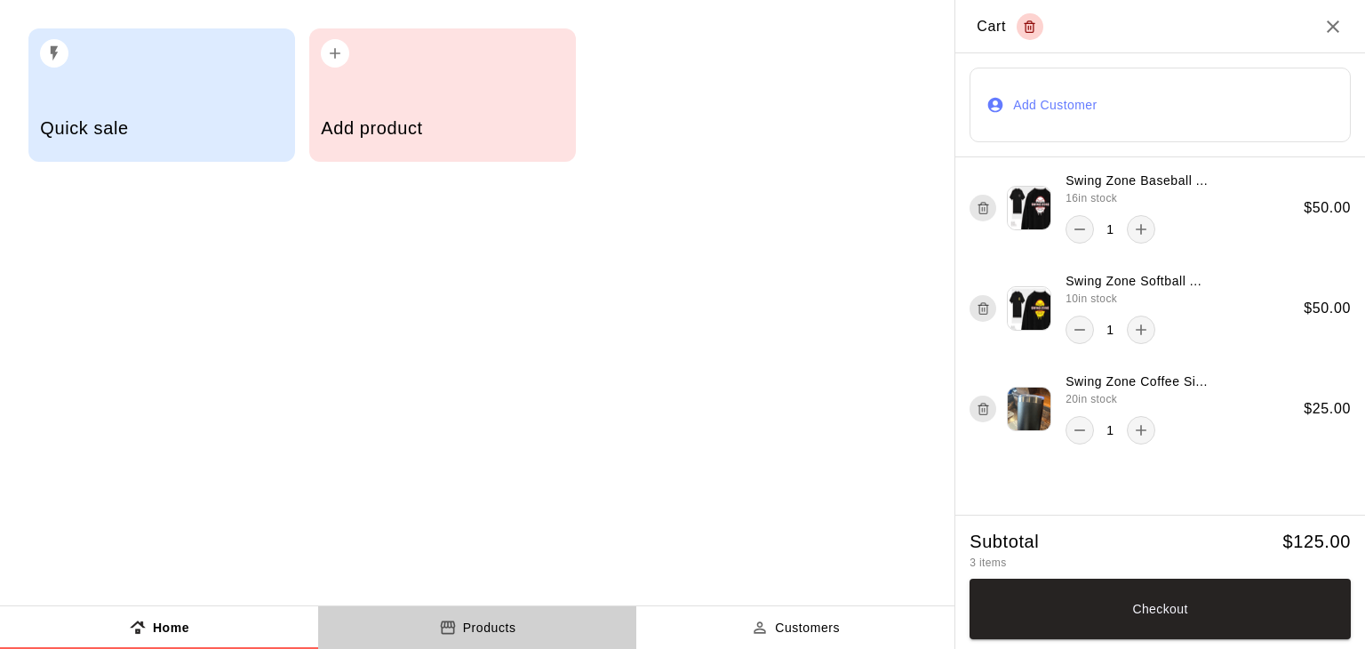
click at [501, 630] on p "Products" at bounding box center [489, 627] width 53 height 19
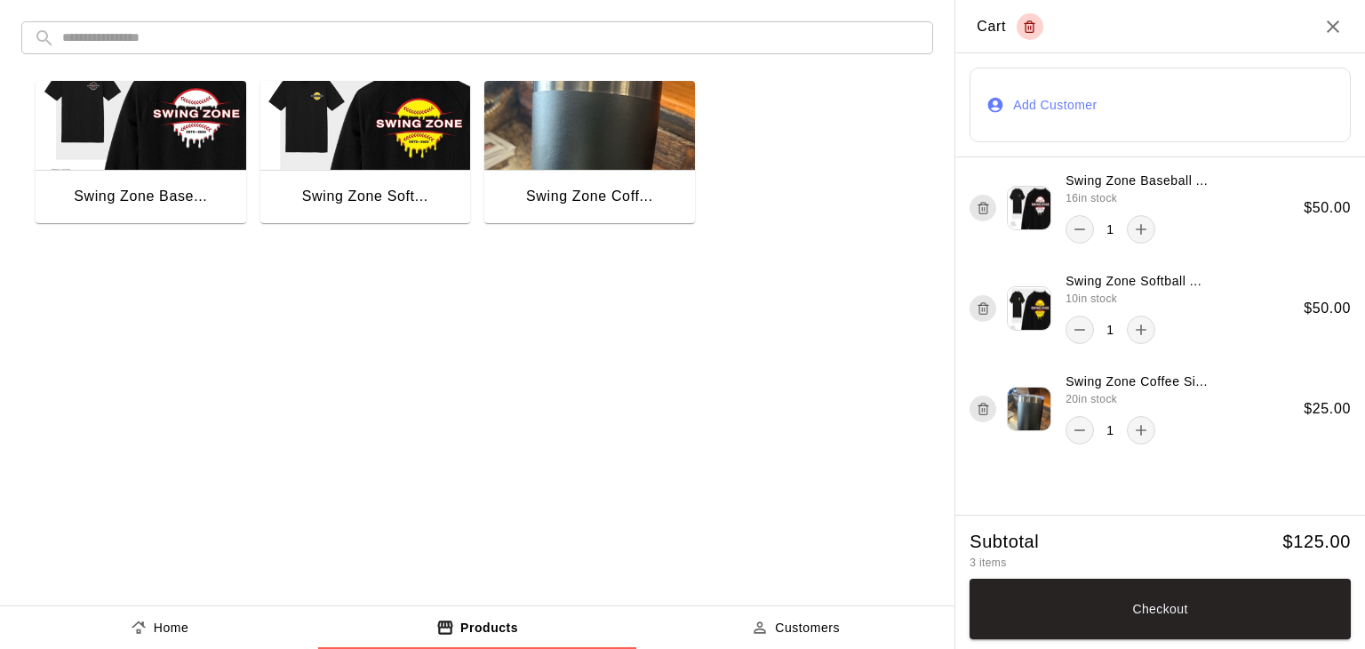
click at [825, 620] on p "Customers" at bounding box center [807, 627] width 65 height 19
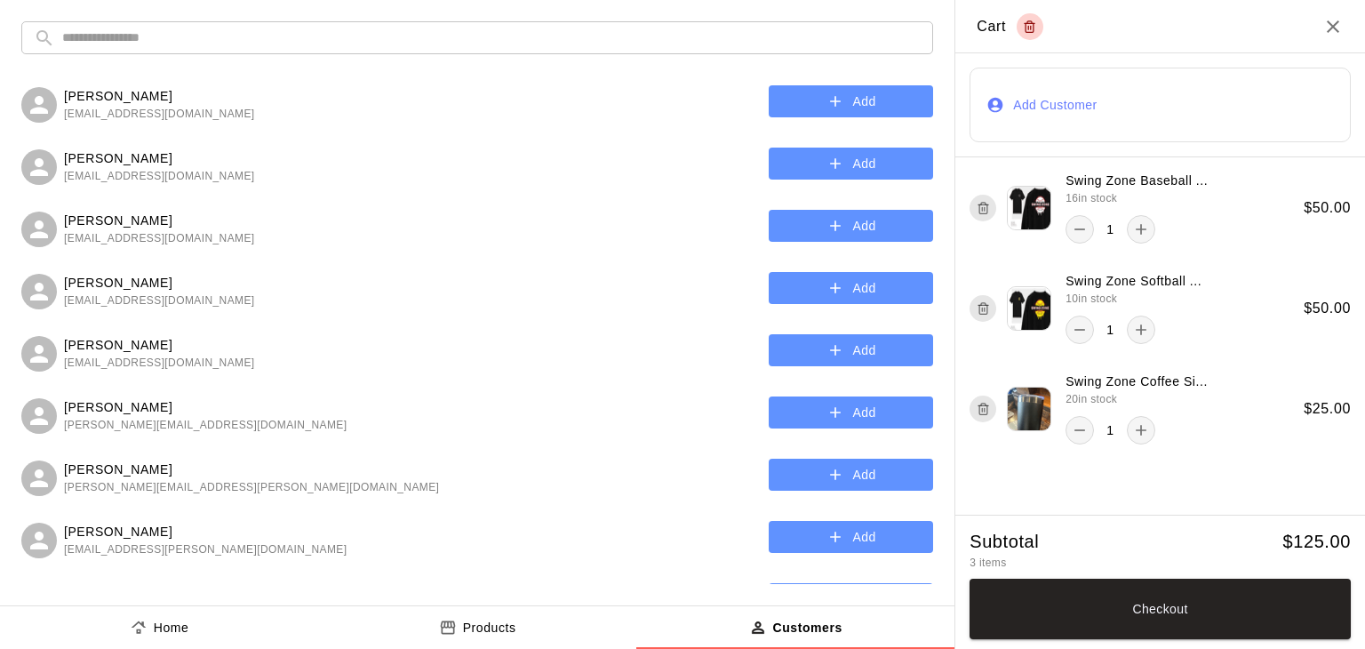
click at [487, 629] on p "Products" at bounding box center [489, 627] width 53 height 19
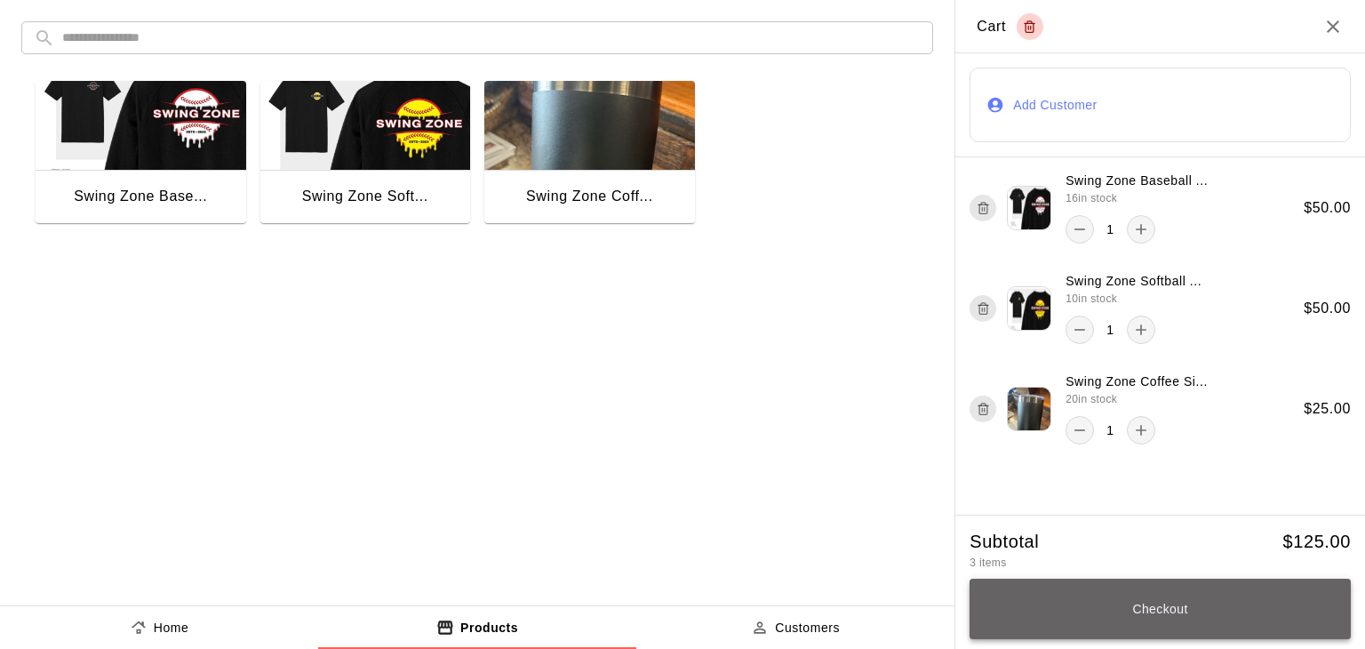
click at [1112, 616] on button "Checkout" at bounding box center [1159, 608] width 381 height 60
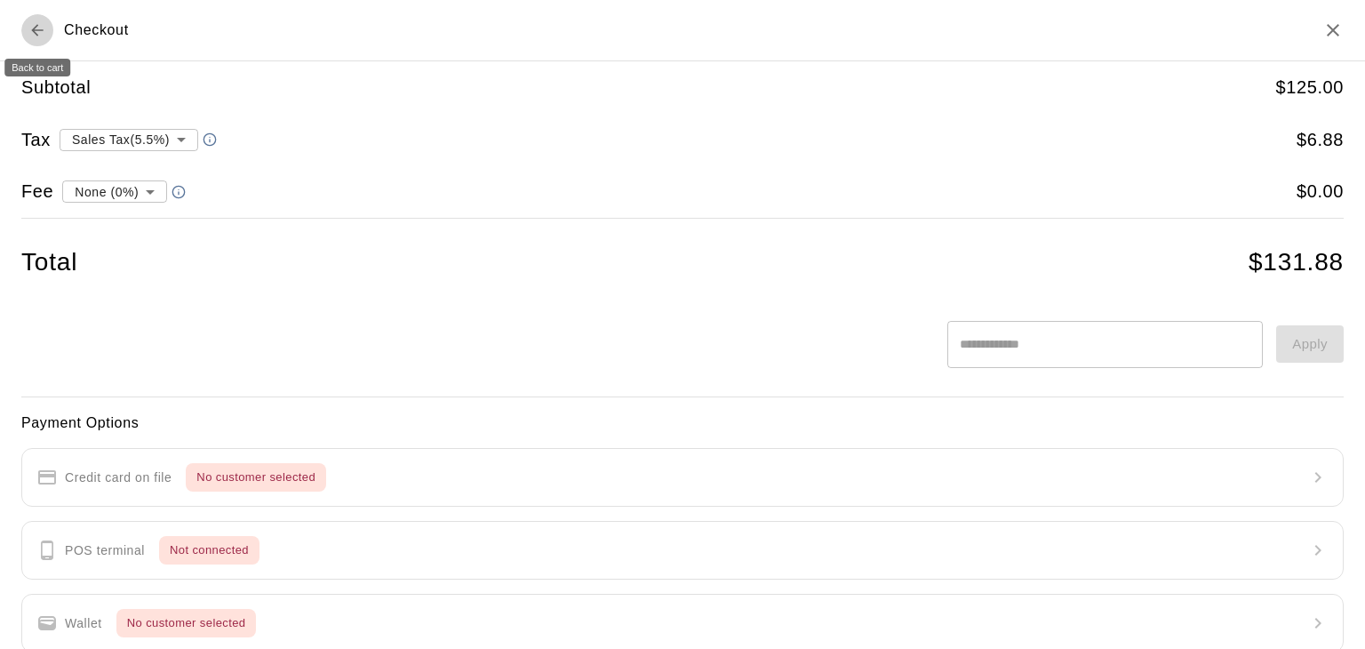
click at [31, 28] on icon "Back to cart" at bounding box center [37, 30] width 18 height 18
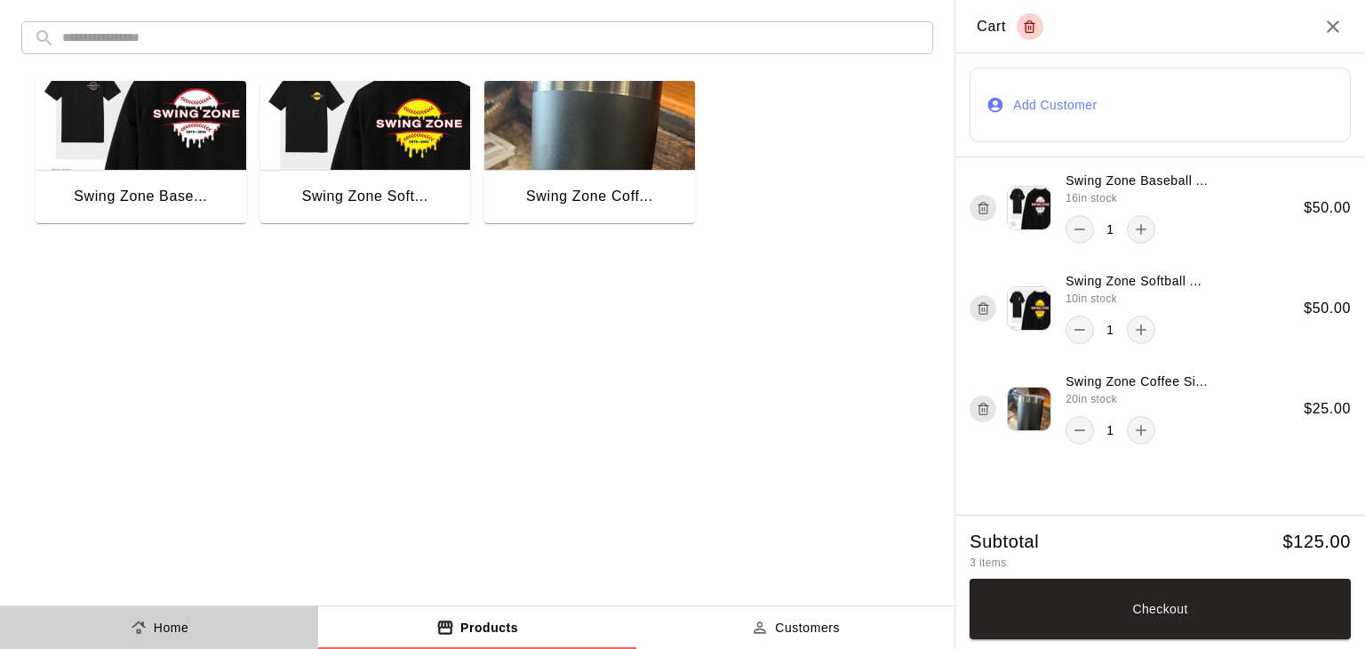
click at [219, 618] on button "Home" at bounding box center [159, 627] width 318 height 43
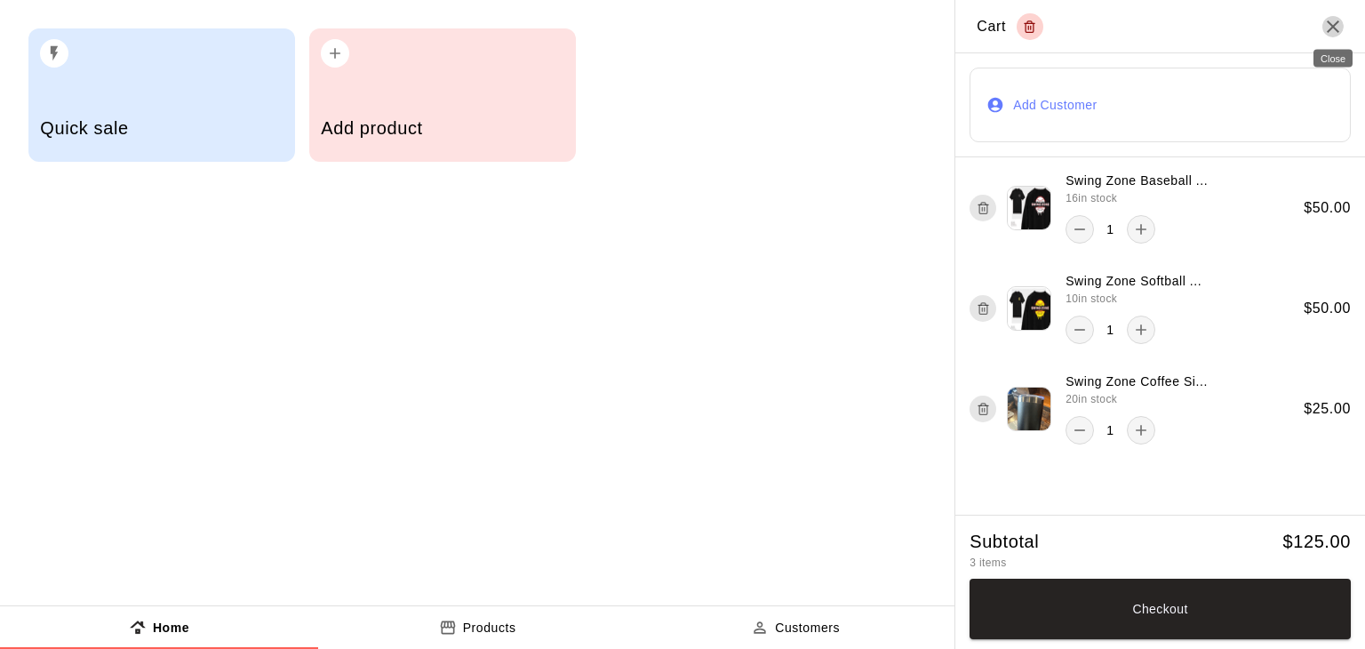
click at [1334, 28] on icon "Close" at bounding box center [1332, 26] width 12 height 12
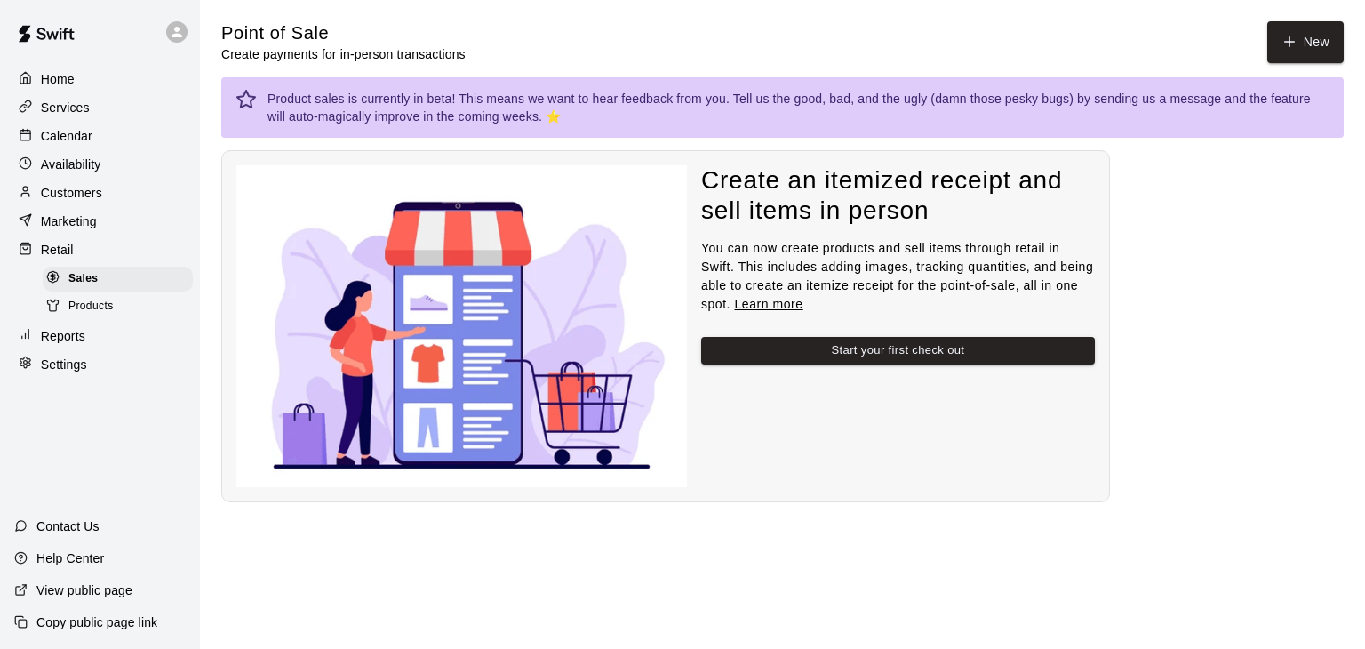
click at [87, 315] on span "Products" at bounding box center [90, 307] width 45 height 18
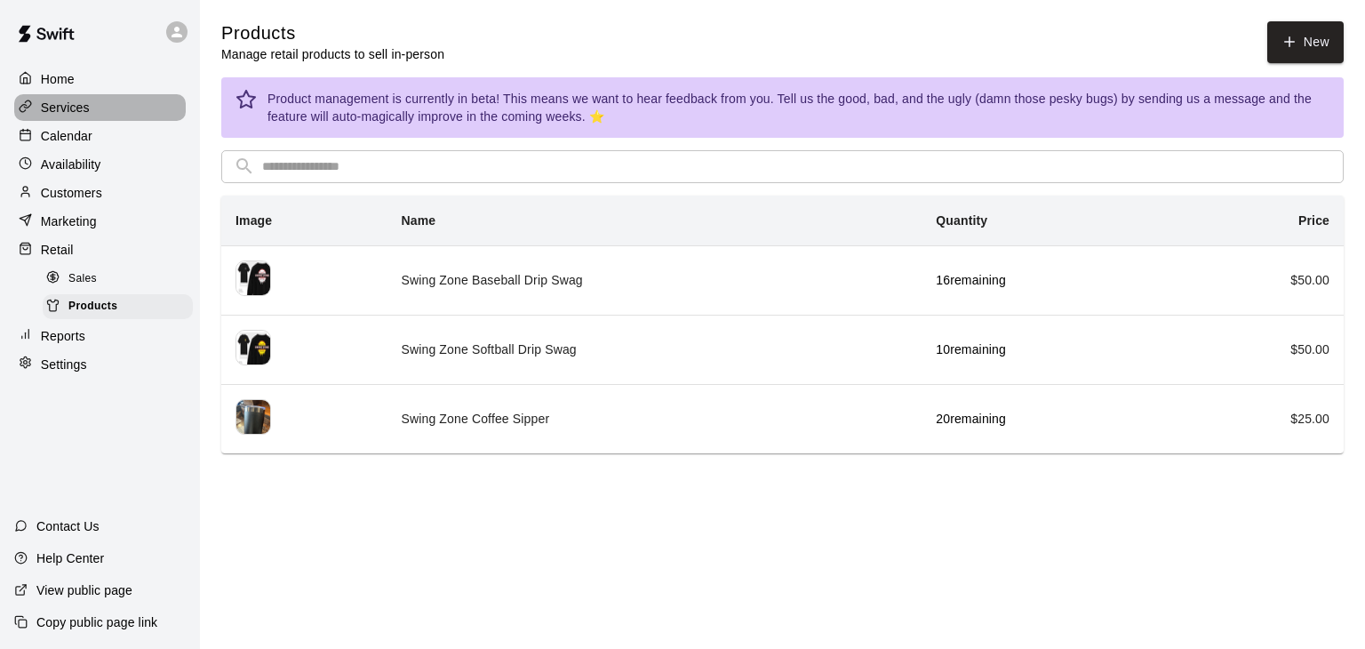
click at [61, 103] on p "Services" at bounding box center [65, 108] width 49 height 18
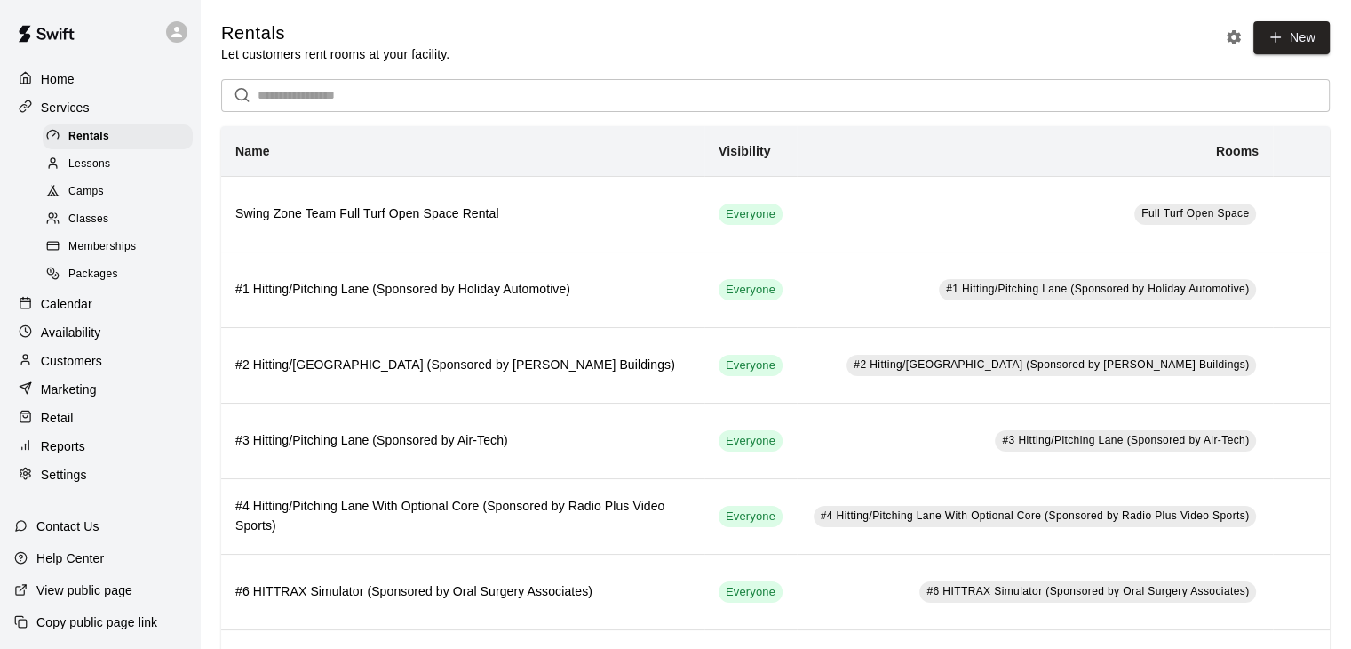
scroll to position [2, 0]
click at [105, 586] on p "View public page" at bounding box center [84, 590] width 96 height 18
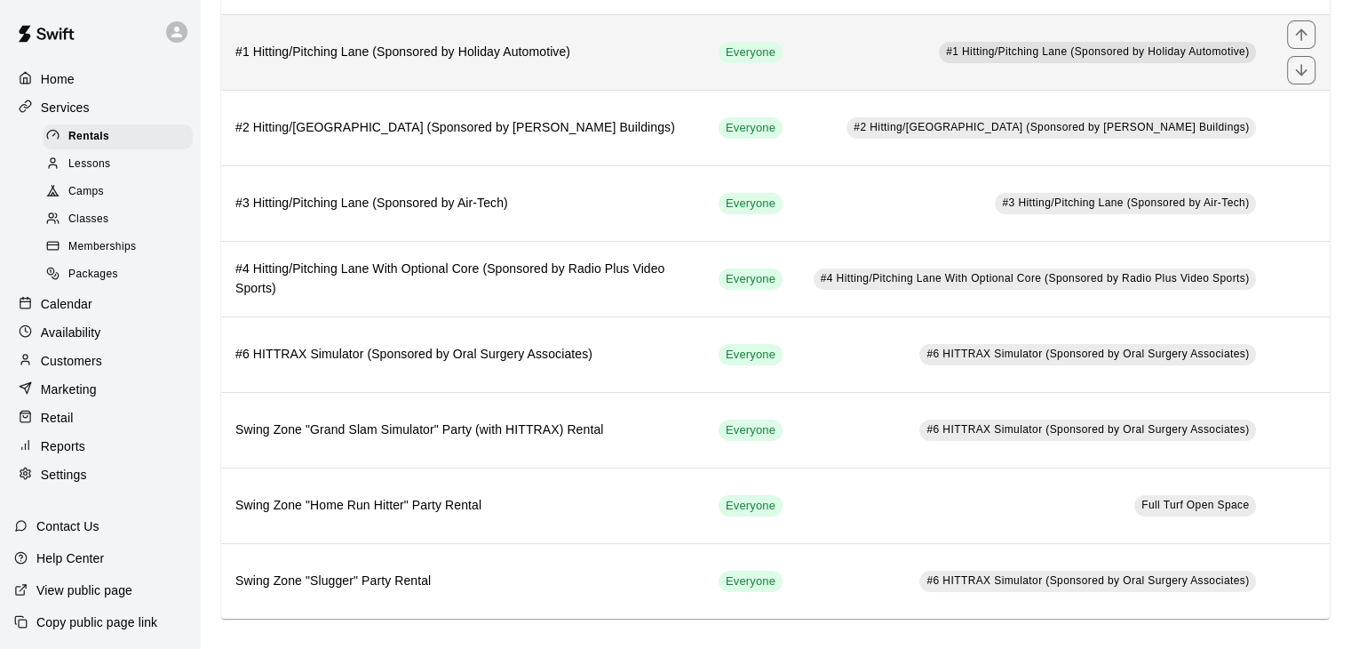
scroll to position [238, 0]
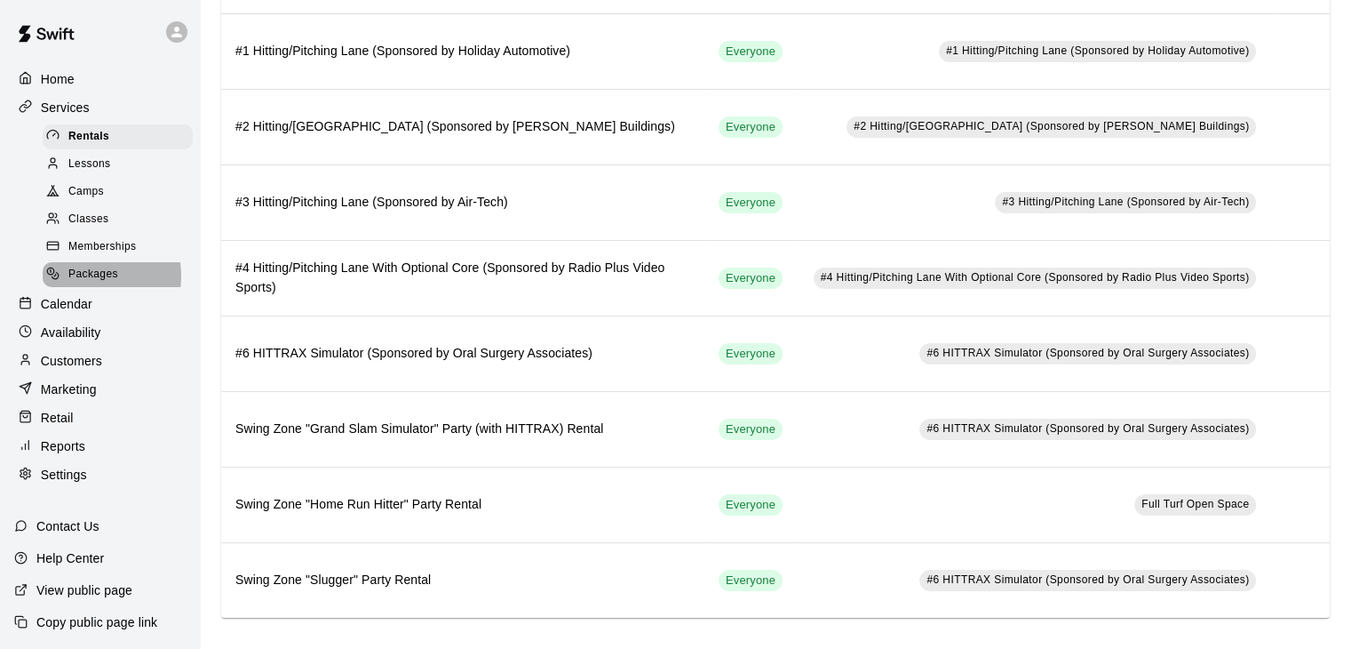
click at [88, 283] on span "Packages" at bounding box center [93, 275] width 50 height 18
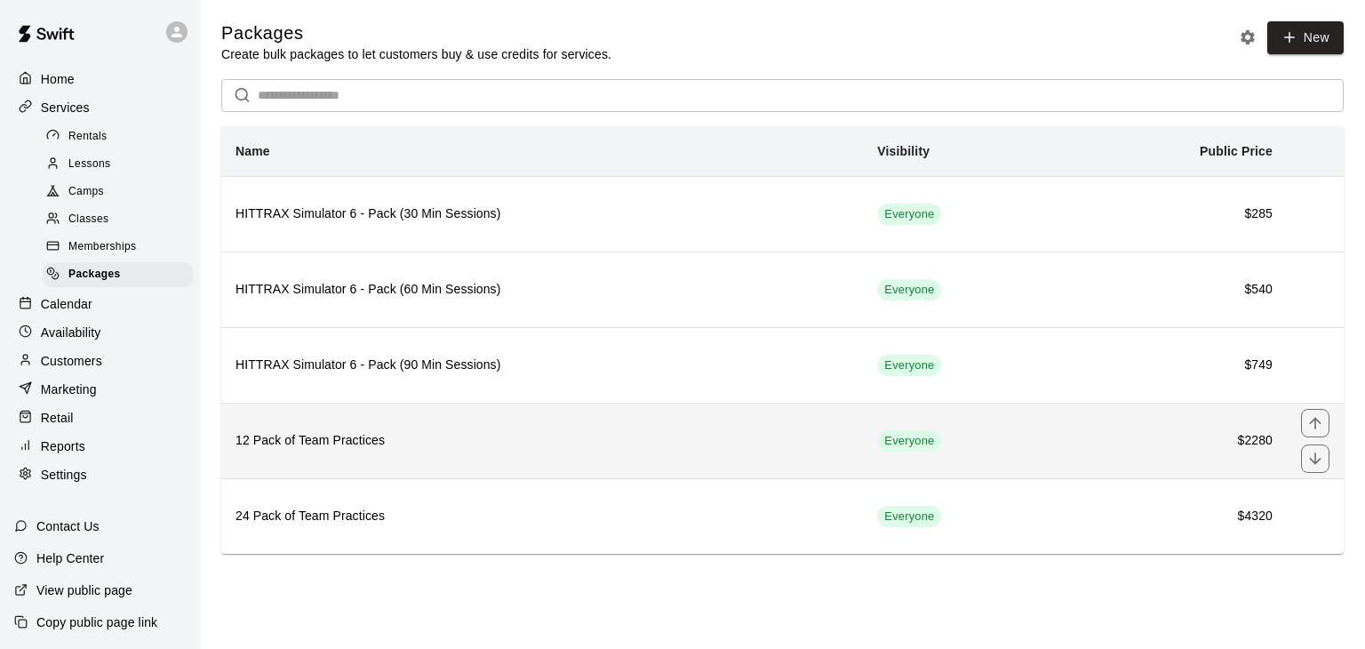
click at [727, 435] on h6 "12 Pack of Team Practices" at bounding box center [541, 441] width 613 height 20
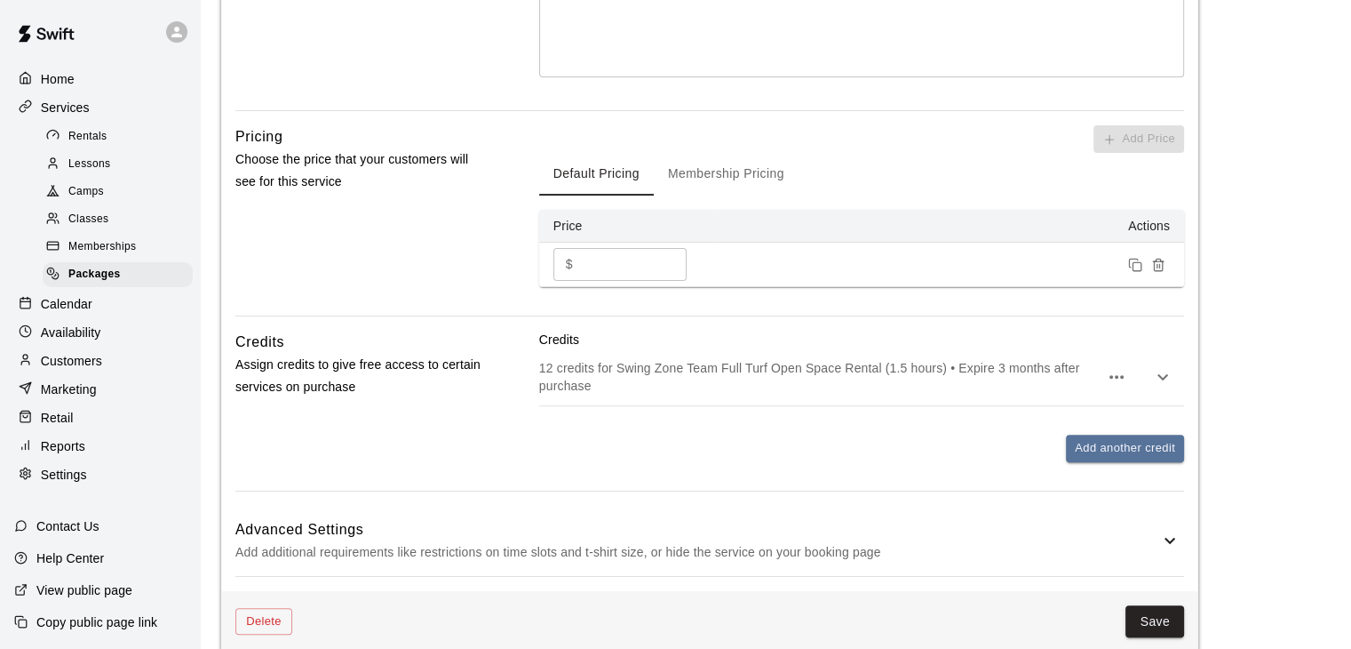
scroll to position [559, 0]
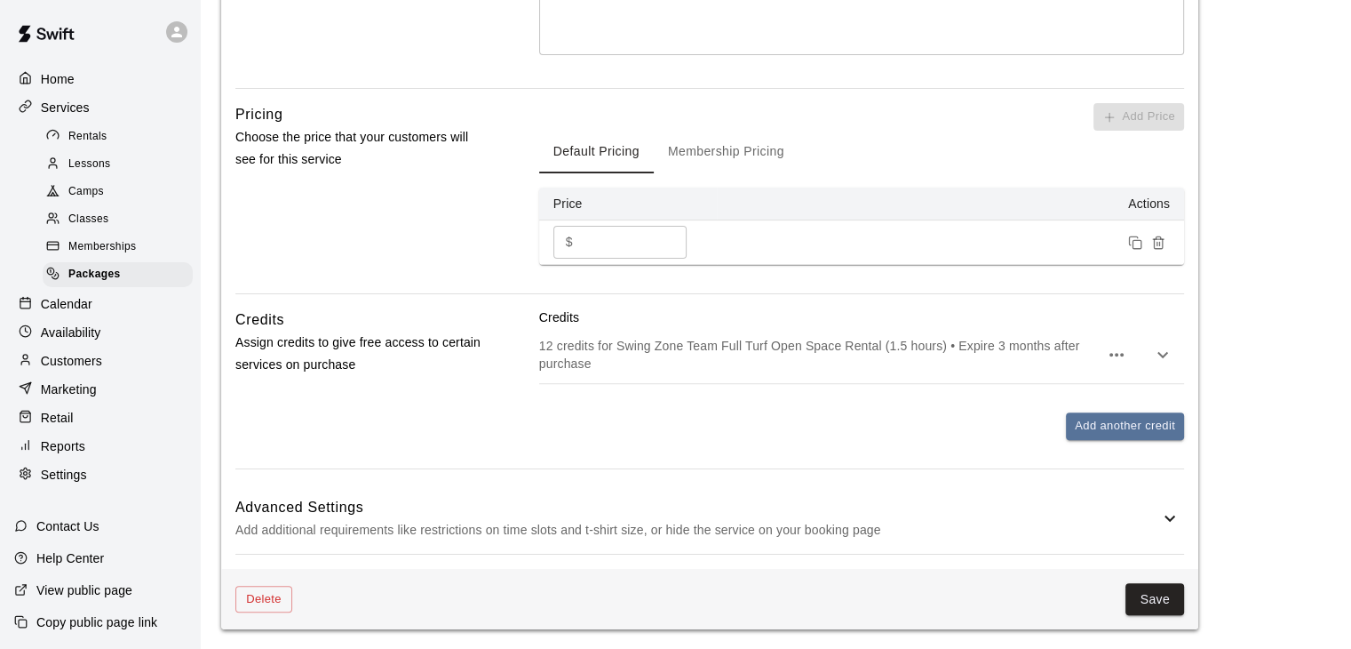
click at [667, 528] on p "Add additional requirements like restrictions on time slots and t-shirt size, o…" at bounding box center [697, 530] width 924 height 22
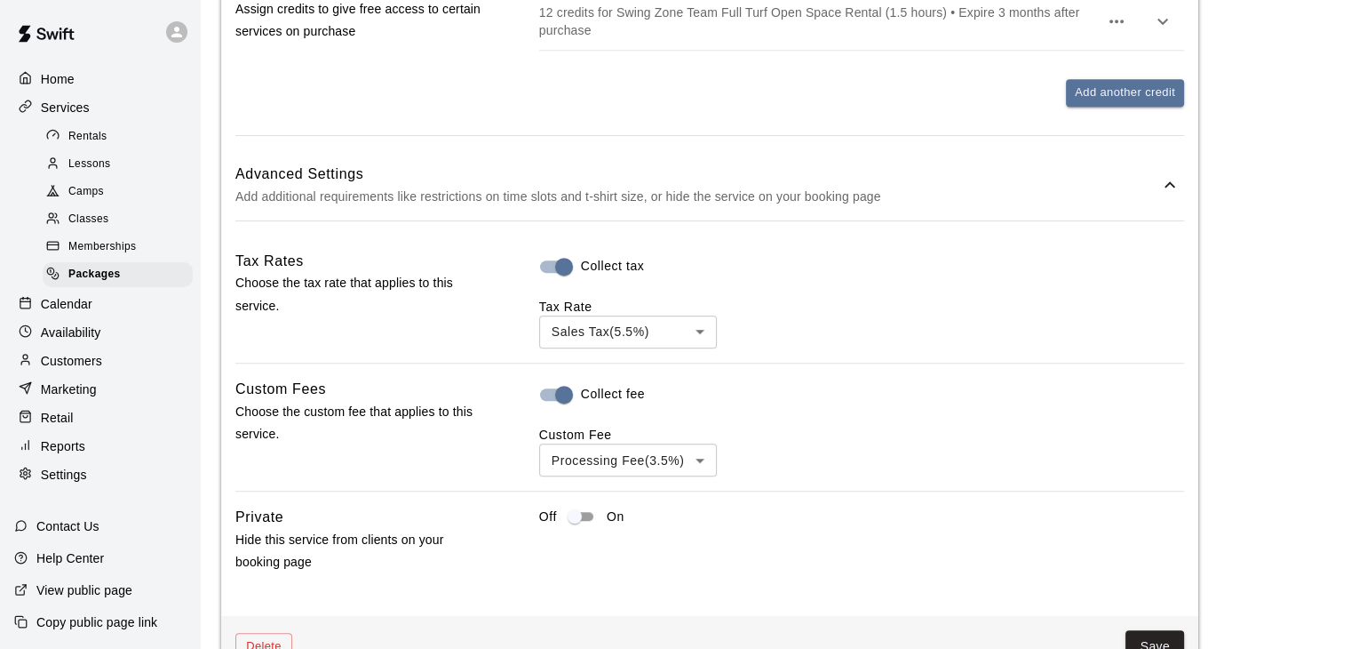
scroll to position [945, 0]
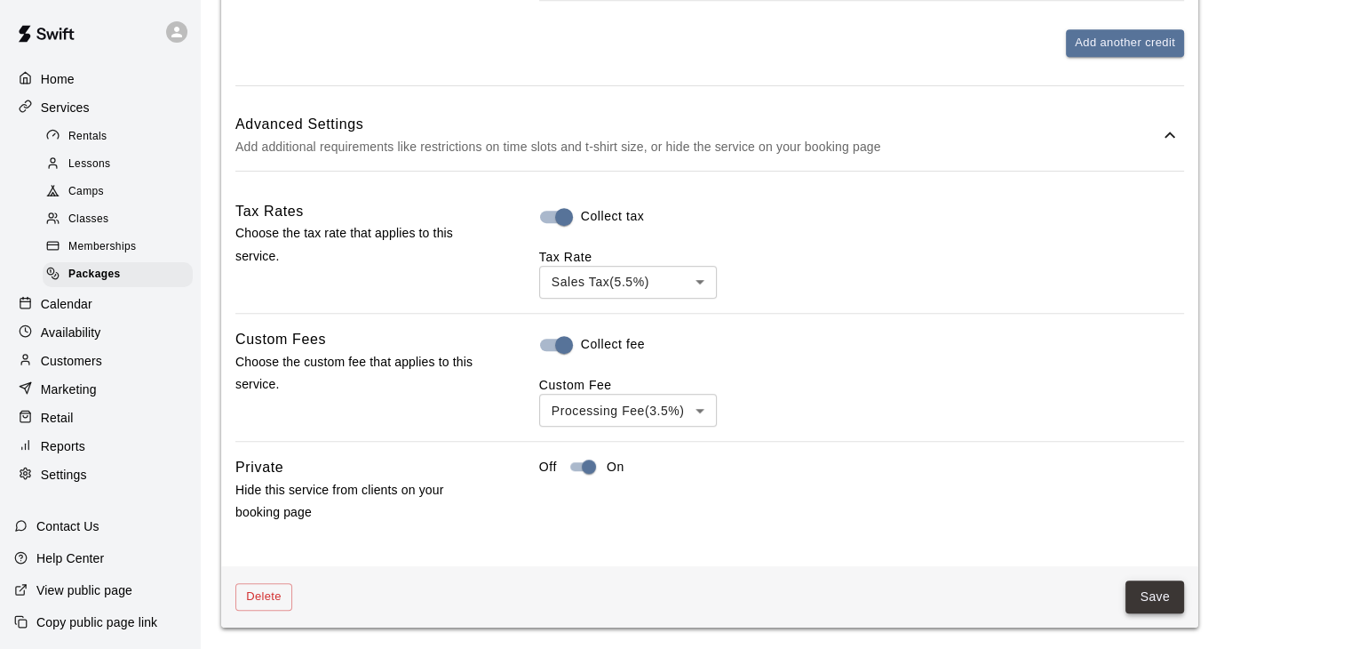
click at [1141, 590] on button "Save" at bounding box center [1155, 596] width 59 height 33
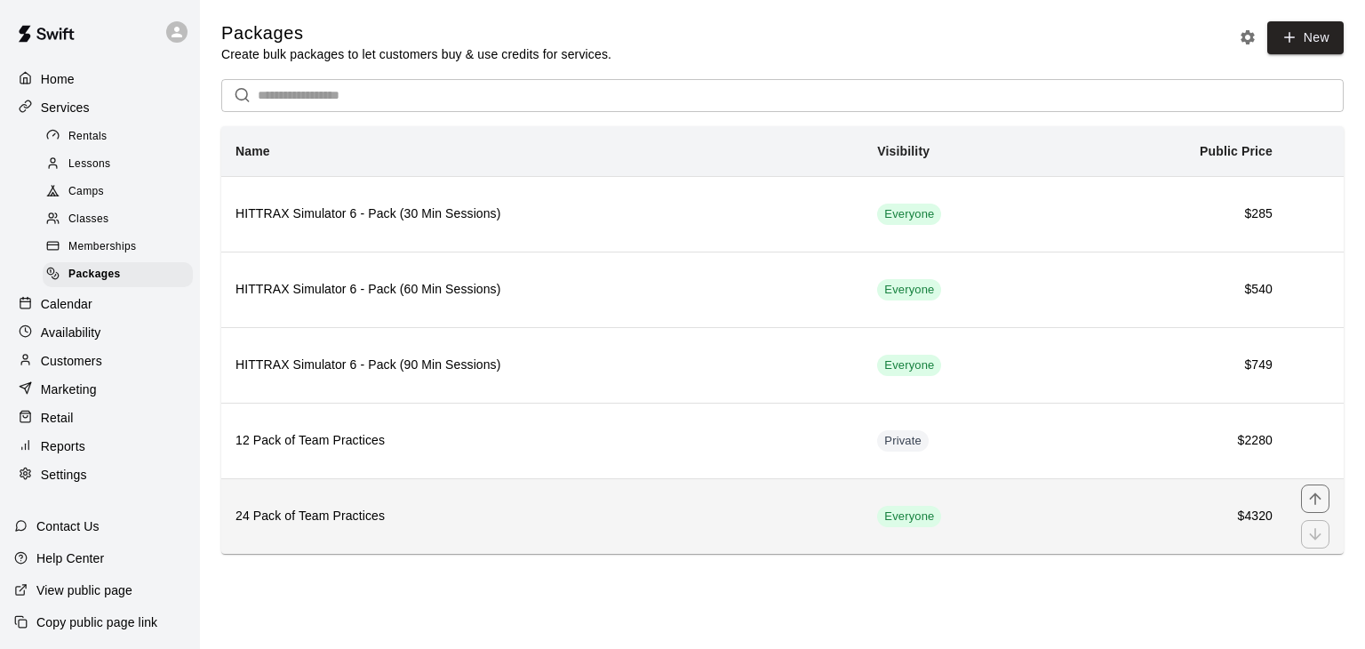
click at [760, 510] on h6 "24 Pack of Team Practices" at bounding box center [541, 516] width 613 height 20
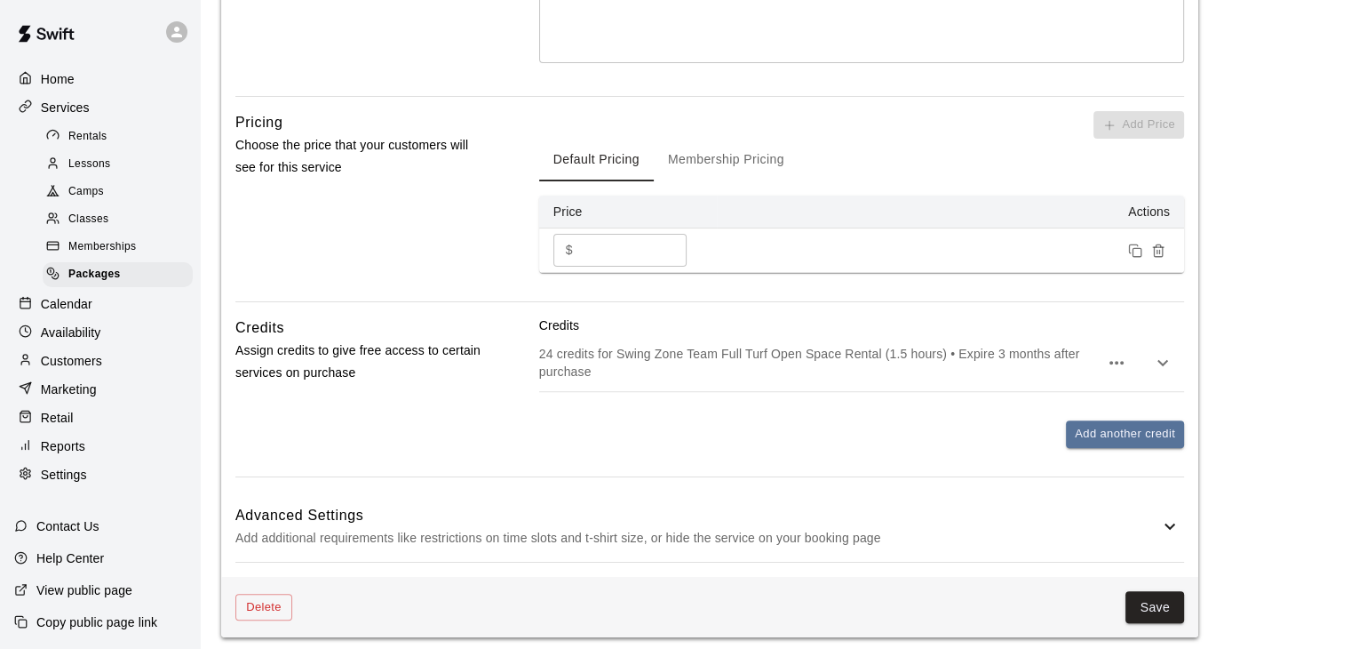
scroll to position [559, 0]
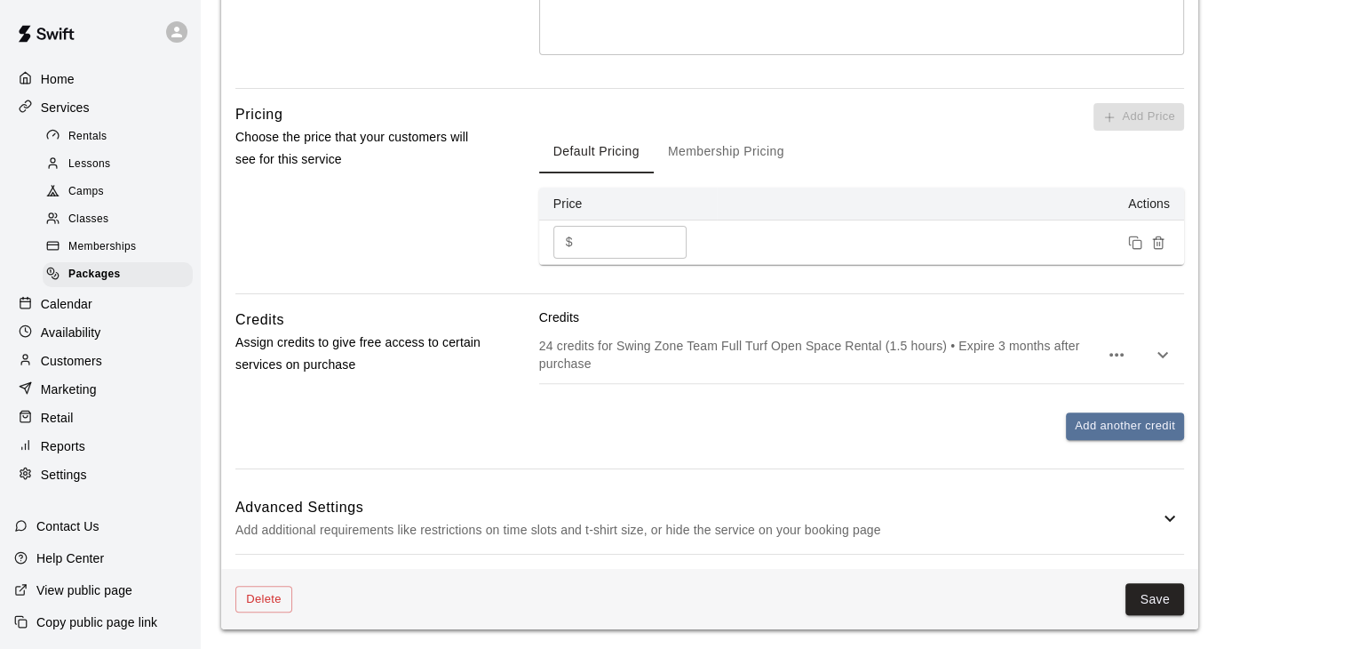
click at [1012, 523] on p "Add additional requirements like restrictions on time slots and t-shirt size, o…" at bounding box center [697, 530] width 924 height 22
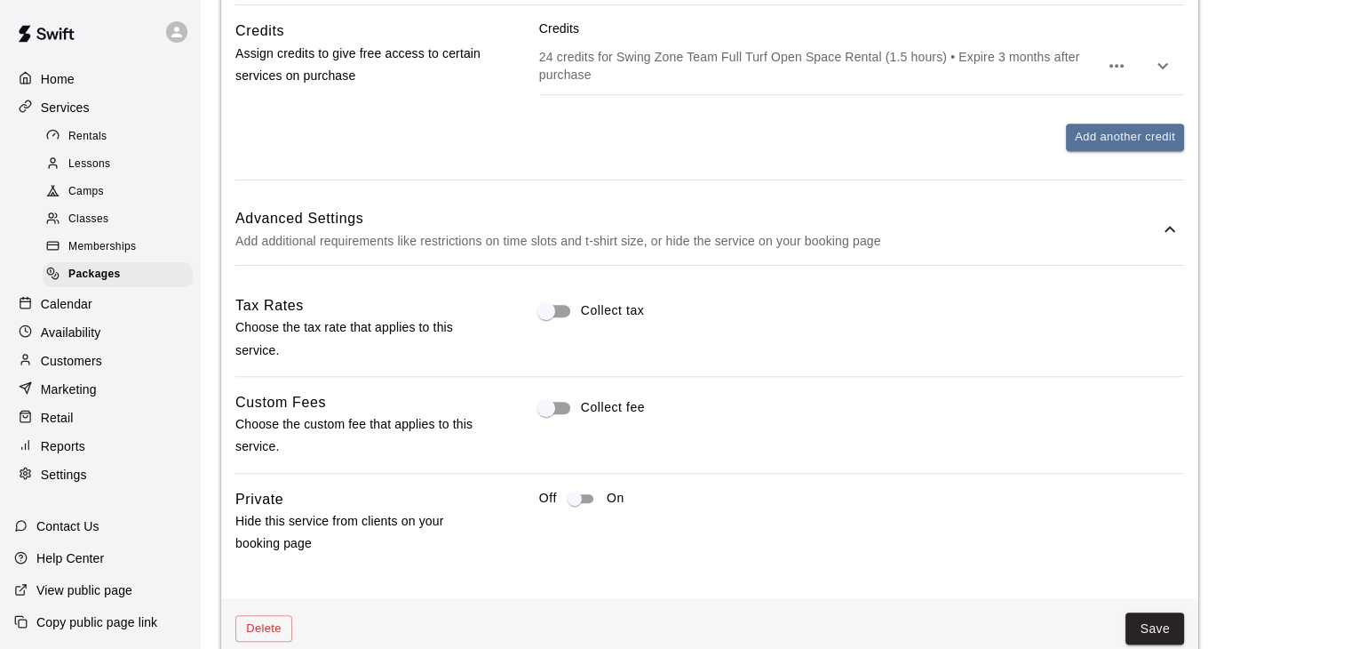
scroll to position [877, 0]
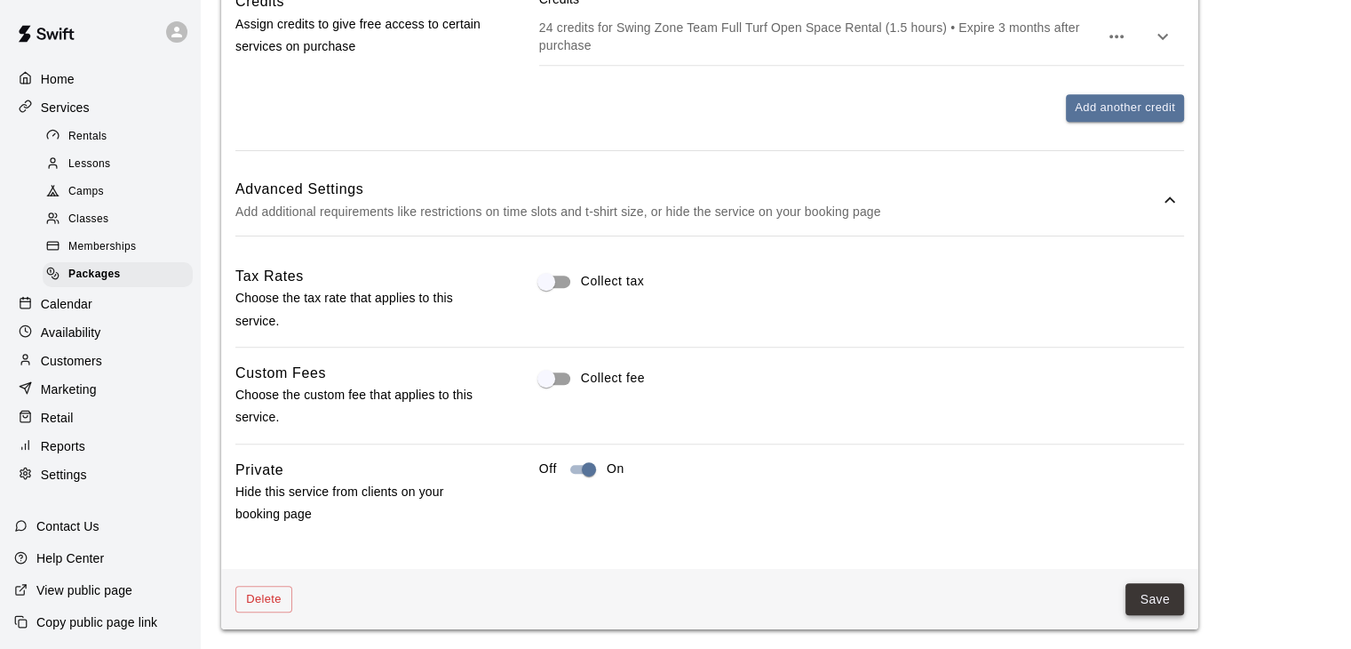
click at [1172, 602] on button "Save" at bounding box center [1155, 599] width 59 height 33
